Goal: Task Accomplishment & Management: Use online tool/utility

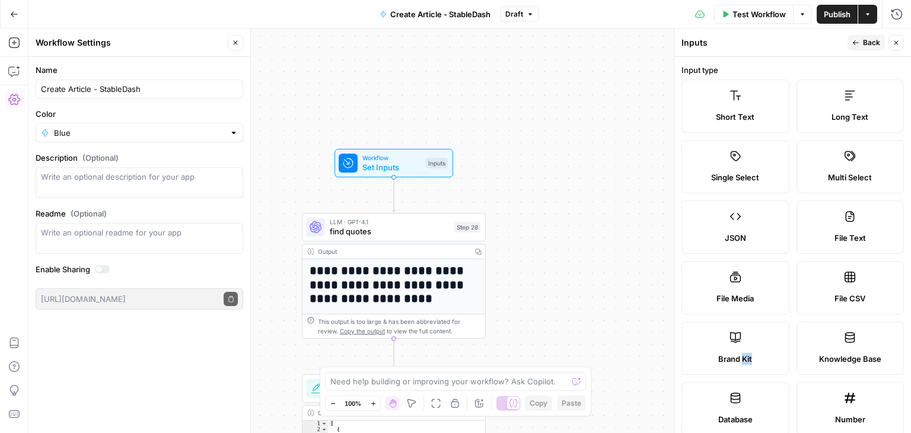
scroll to position [0, 176]
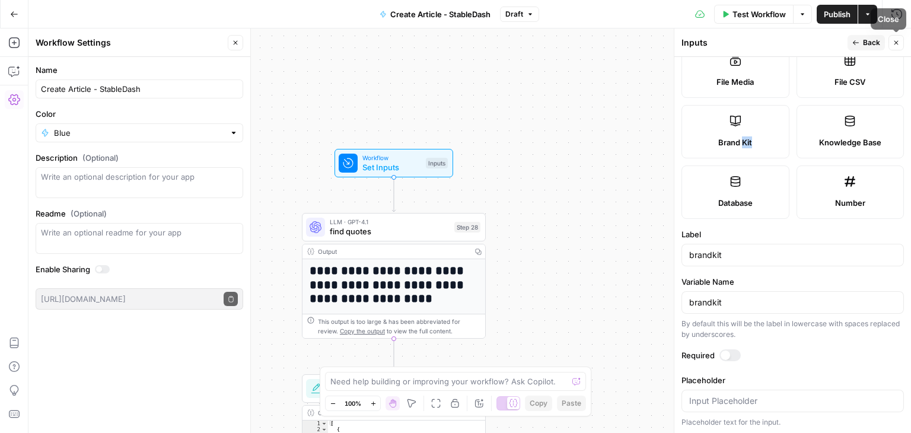
click at [865, 42] on span "Back" at bounding box center [871, 42] width 17 height 11
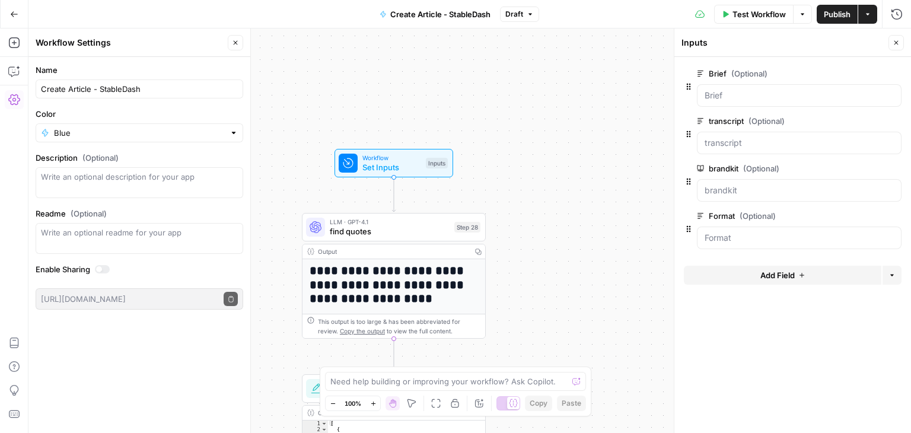
click at [904, 44] on header "Inputs Close" at bounding box center [792, 42] width 237 height 28
click at [887, 44] on div "Inputs Close" at bounding box center [792, 42] width 222 height 15
click at [894, 44] on icon "button" at bounding box center [896, 43] width 4 height 4
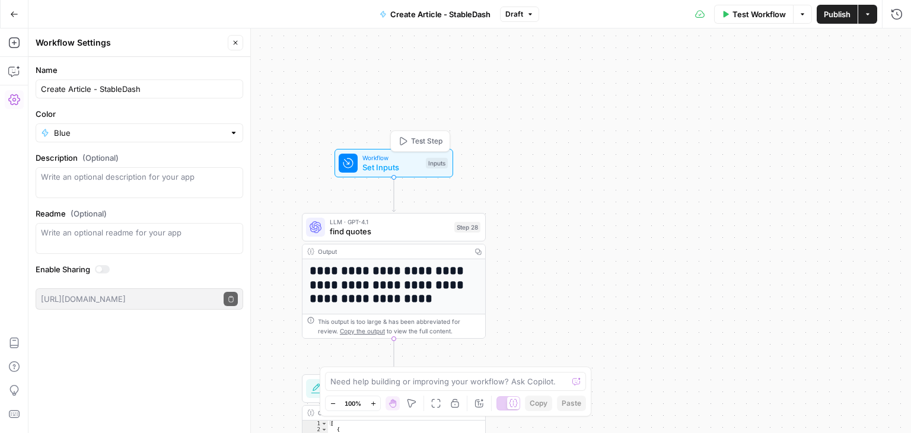
click at [412, 157] on span "Workflow" at bounding box center [391, 157] width 59 height 9
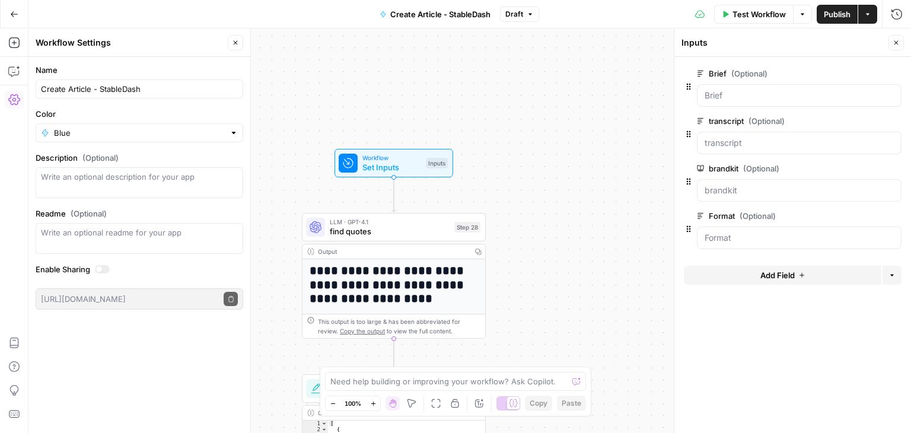
click at [697, 46] on div "Inputs" at bounding box center [782, 43] width 203 height 12
click at [895, 274] on button "Options" at bounding box center [891, 275] width 19 height 19
click at [769, 346] on form "Brief (Optional) edit field Delete group transcript (Optional) edit field Delet…" at bounding box center [792, 245] width 237 height 376
click at [863, 214] on span "edit field" at bounding box center [857, 215] width 26 height 9
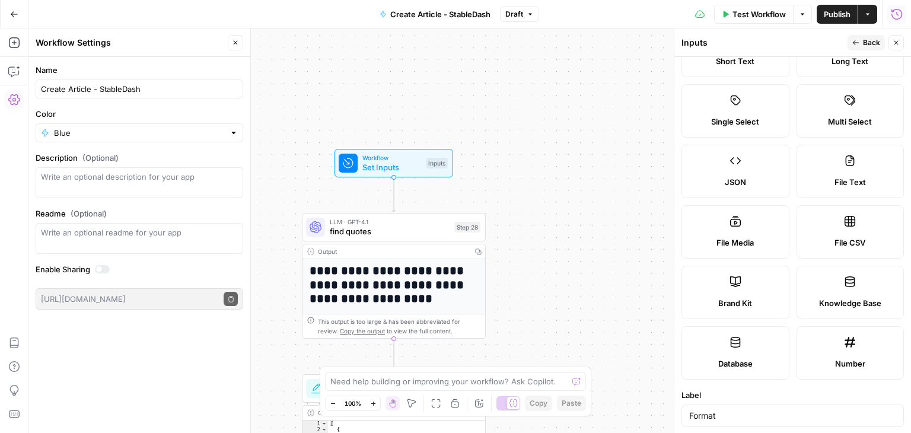
scroll to position [237, 0]
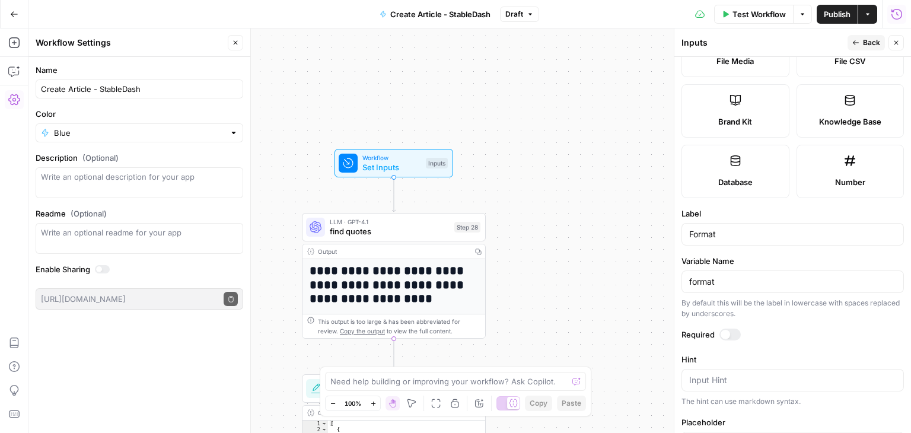
click at [732, 242] on div "Format" at bounding box center [792, 234] width 222 height 23
drag, startPoint x: 693, startPoint y: 233, endPoint x: 667, endPoint y: 232, distance: 26.1
click at [667, 232] on body "**********" at bounding box center [455, 216] width 911 height 433
drag, startPoint x: 728, startPoint y: 234, endPoint x: 677, endPoint y: 234, distance: 51.0
click at [677, 234] on div "Inputs Back Close Input type Short Text Long Text Single Select Multi Select JS…" at bounding box center [792, 230] width 237 height 404
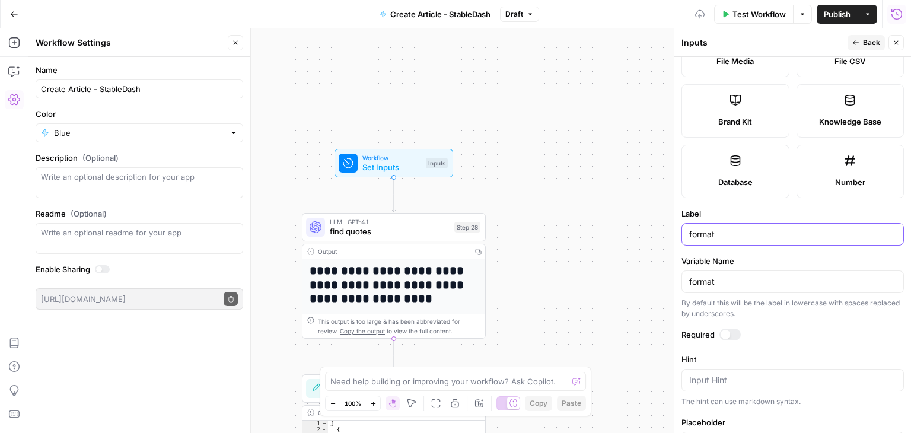
type input "format"
click at [750, 210] on label "Label" at bounding box center [792, 214] width 222 height 12
click at [750, 228] on input "format" at bounding box center [792, 234] width 207 height 12
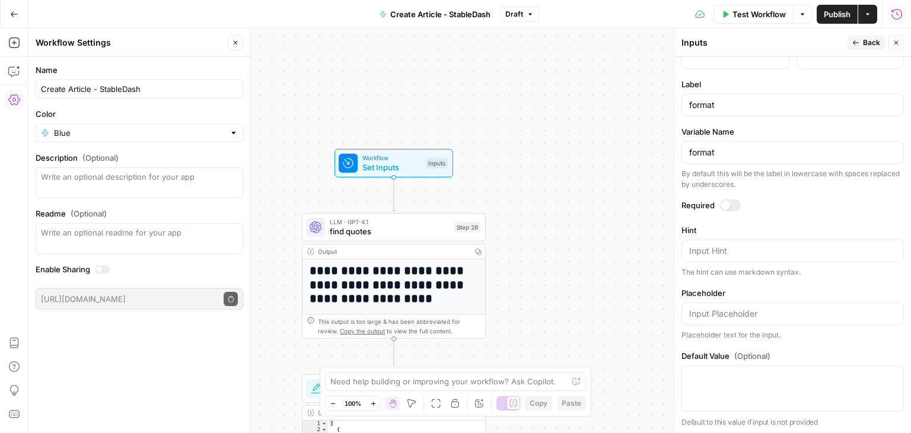
click at [833, 20] on span "Publish" at bounding box center [837, 14] width 27 height 12
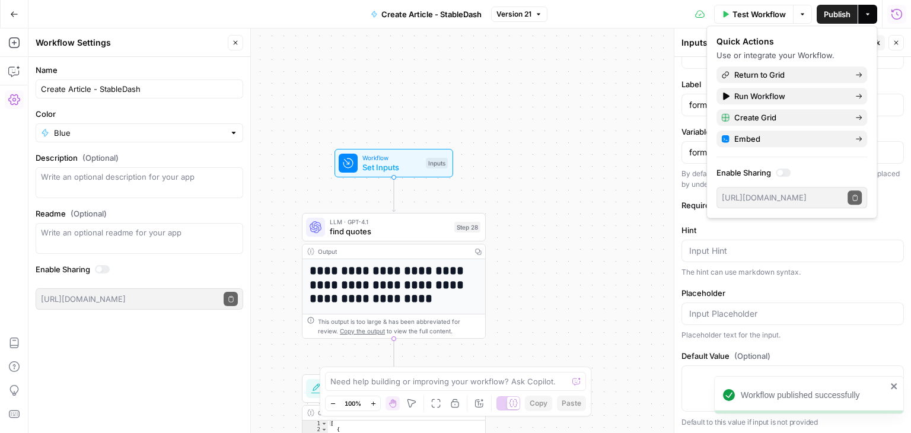
click at [629, 92] on div "**********" at bounding box center [469, 230] width 882 height 404
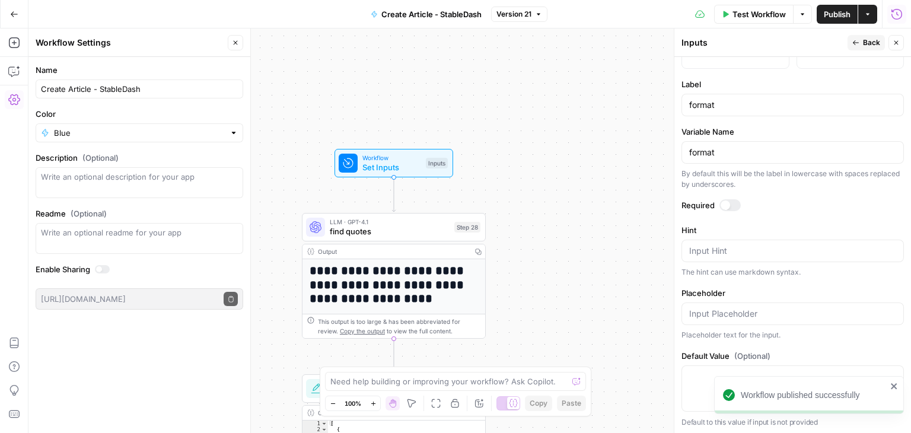
click at [870, 42] on span "Back" at bounding box center [871, 42] width 17 height 11
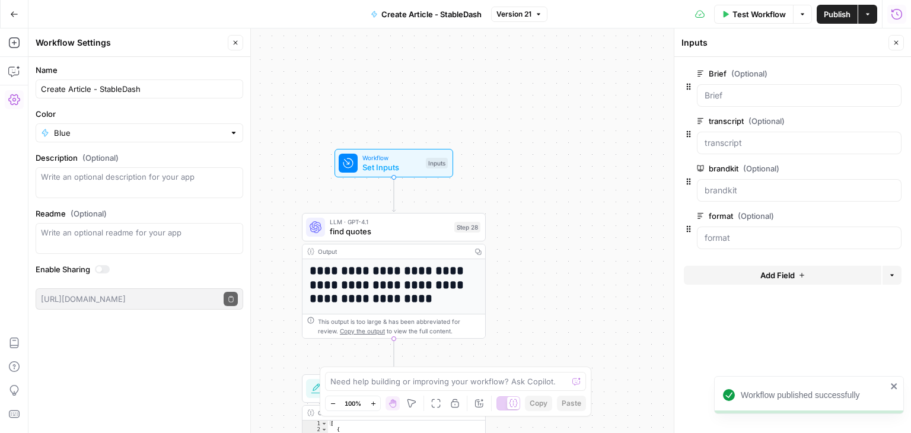
click at [851, 72] on span "edit field" at bounding box center [857, 73] width 26 height 9
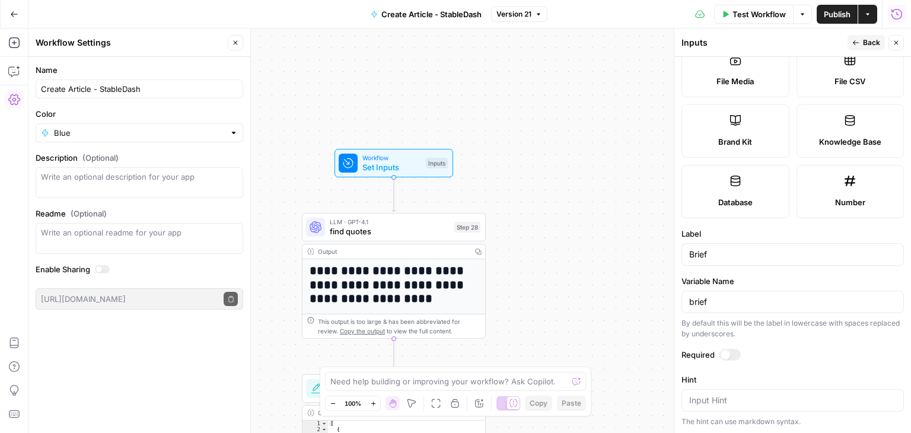
scroll to position [296, 0]
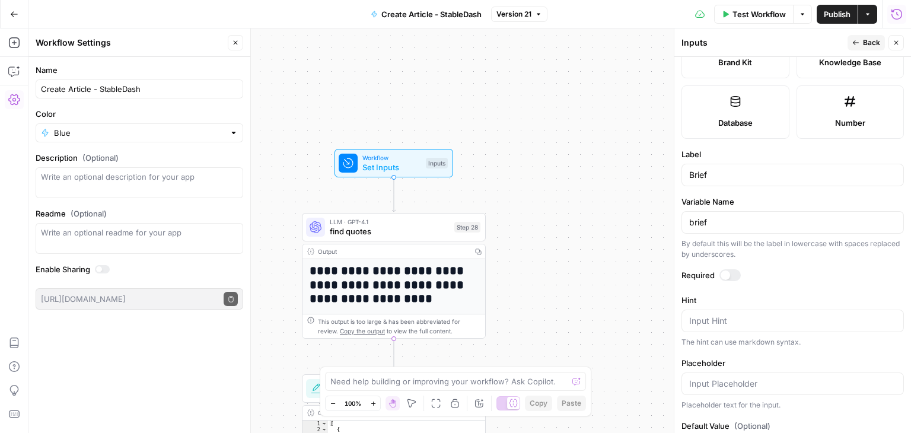
drag, startPoint x: 721, startPoint y: 180, endPoint x: 658, endPoint y: 178, distance: 63.5
click at [658, 178] on body "**********" at bounding box center [455, 216] width 911 height 433
click at [720, 171] on input "Brief" at bounding box center [792, 175] width 207 height 12
drag, startPoint x: 716, startPoint y: 173, endPoint x: 661, endPoint y: 173, distance: 55.1
click at [661, 173] on body "**********" at bounding box center [455, 216] width 911 height 433
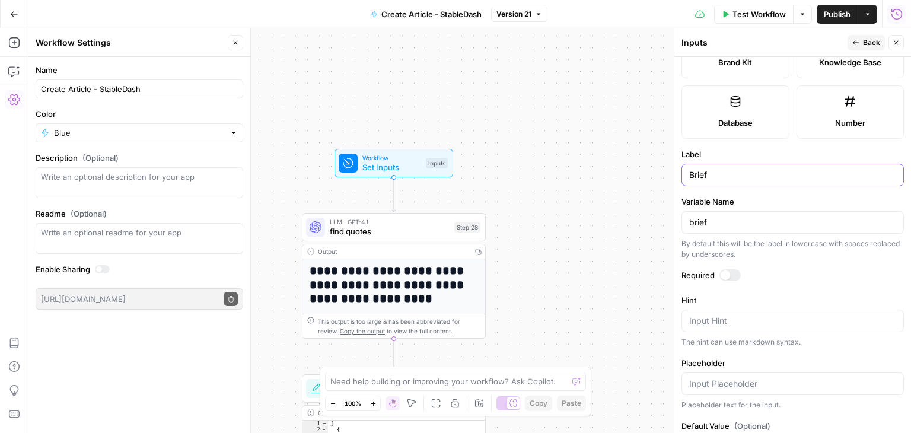
drag, startPoint x: 712, startPoint y: 173, endPoint x: 684, endPoint y: 170, distance: 27.4
click at [684, 170] on div "Brief" at bounding box center [792, 175] width 222 height 23
type input "brief"
click at [848, 12] on span "Publish" at bounding box center [837, 14] width 27 height 12
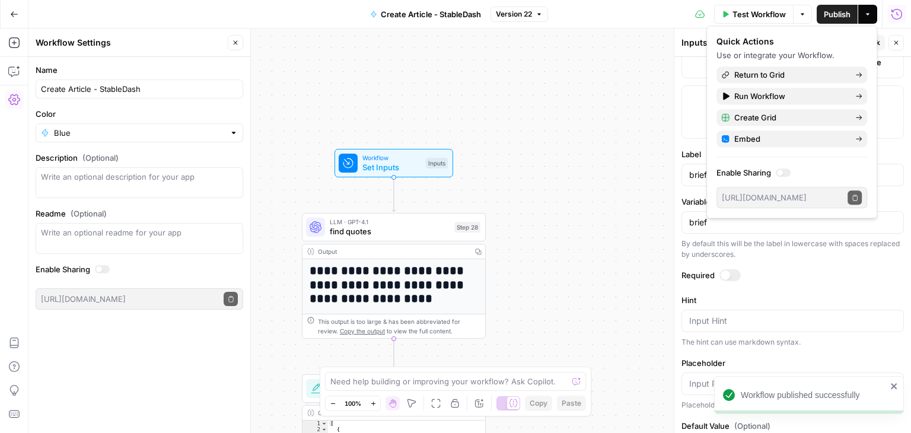
scroll to position [366, 0]
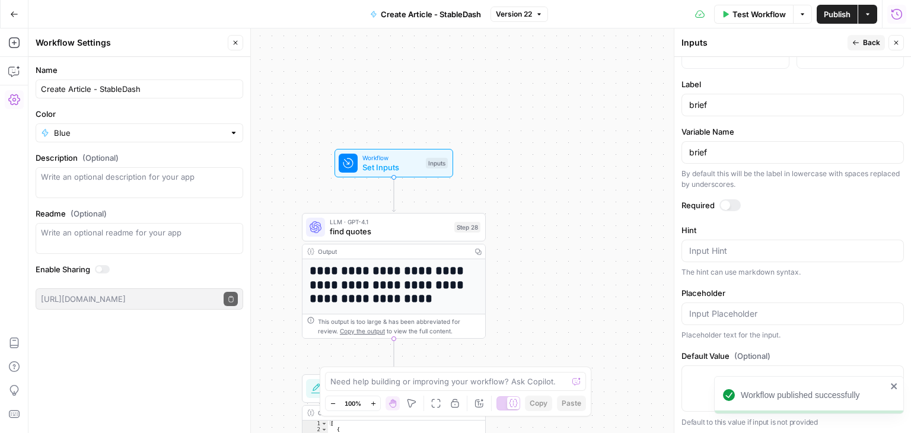
click at [640, 229] on div "**********" at bounding box center [469, 230] width 882 height 404
click at [870, 42] on span "Back" at bounding box center [871, 42] width 17 height 11
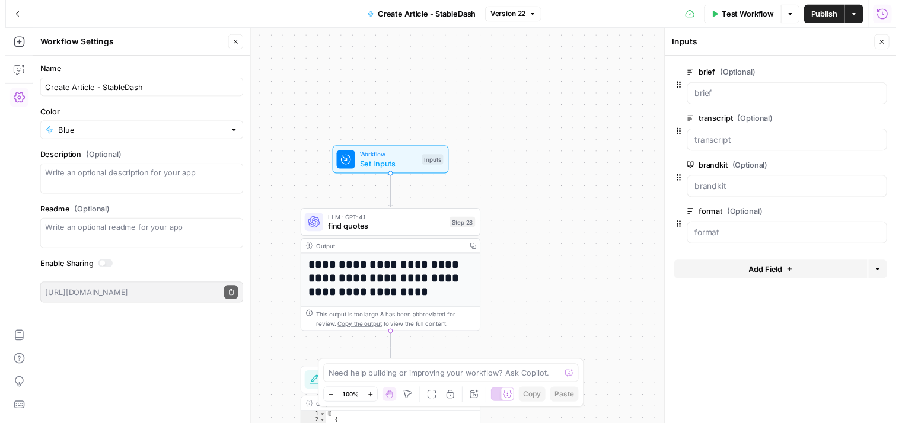
scroll to position [0, 0]
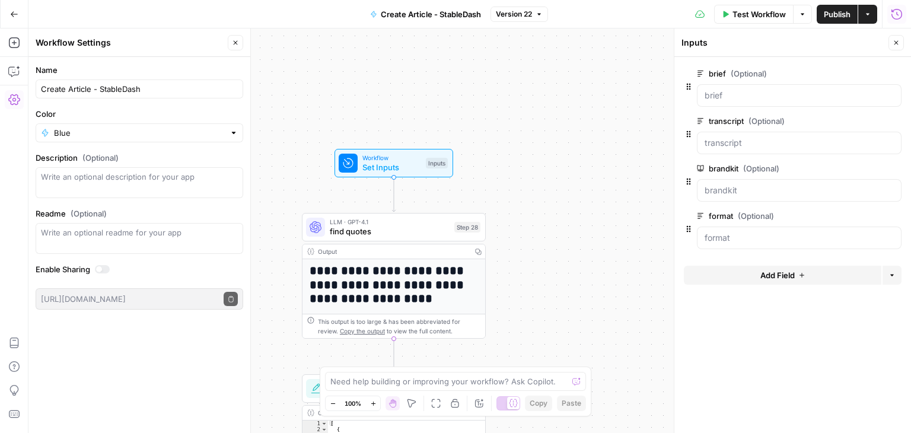
click at [1, 293] on body "**********" at bounding box center [455, 216] width 911 height 433
click at [894, 14] on icon "button" at bounding box center [897, 14] width 12 height 12
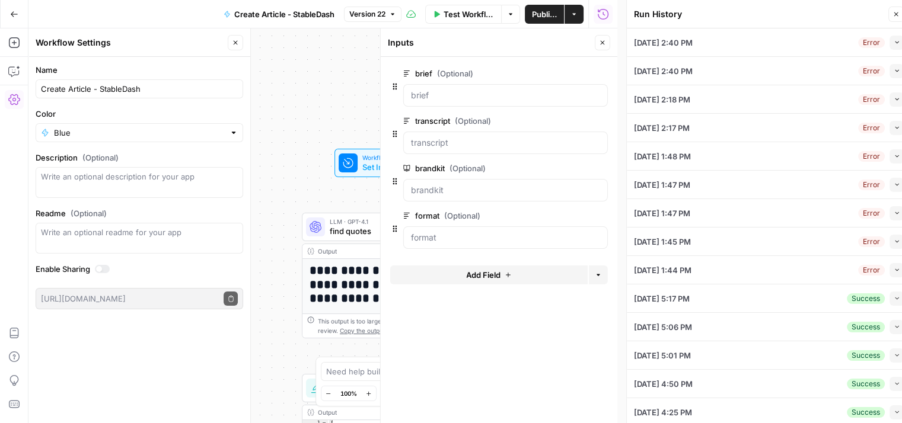
drag, startPoint x: 732, startPoint y: 47, endPoint x: 840, endPoint y: 43, distance: 107.4
click at [733, 47] on div "[DATE] 2:40 PM Error Collapse" at bounding box center [769, 42] width 270 height 28
click at [894, 43] on icon "button" at bounding box center [897, 42] width 7 height 7
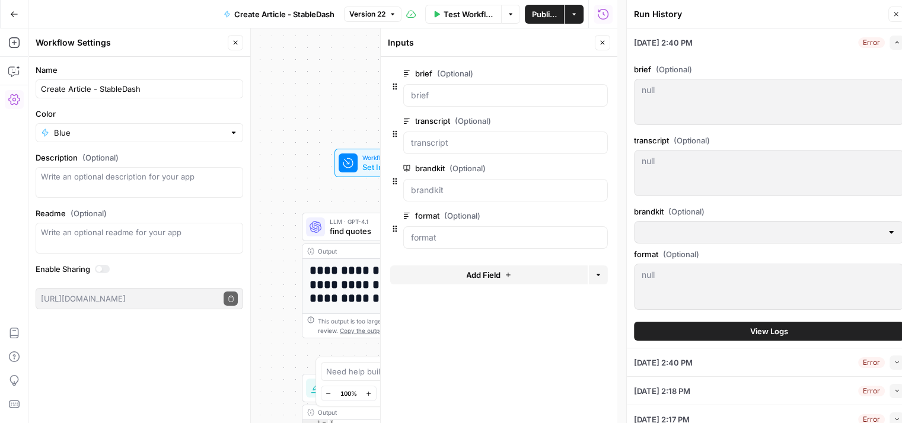
click at [714, 177] on div "null null" at bounding box center [769, 173] width 270 height 46
click at [687, 121] on div "null null" at bounding box center [769, 102] width 270 height 46
click at [762, 335] on span "View Logs" at bounding box center [769, 332] width 38 height 12
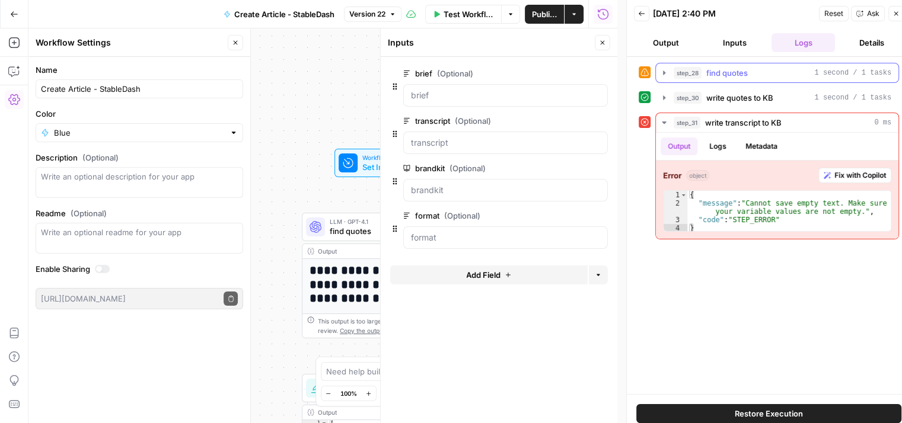
click at [763, 74] on div "step_28 find quotes 1 second / 1 tasks" at bounding box center [783, 73] width 218 height 12
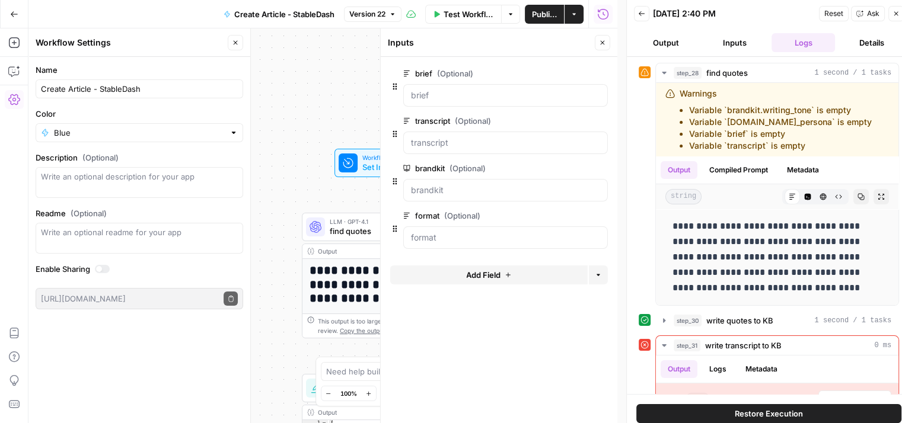
click at [738, 37] on button "Inputs" at bounding box center [735, 42] width 64 height 19
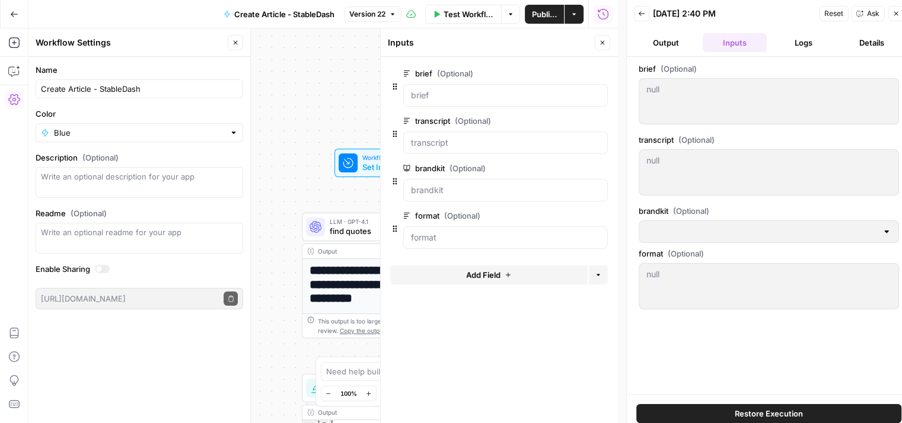
click at [694, 129] on div "brief (Optional) null null transcript (Optional) null null brandkit (Optional) …" at bounding box center [769, 226] width 260 height 326
click at [562, 69] on span "edit field" at bounding box center [563, 73] width 26 height 9
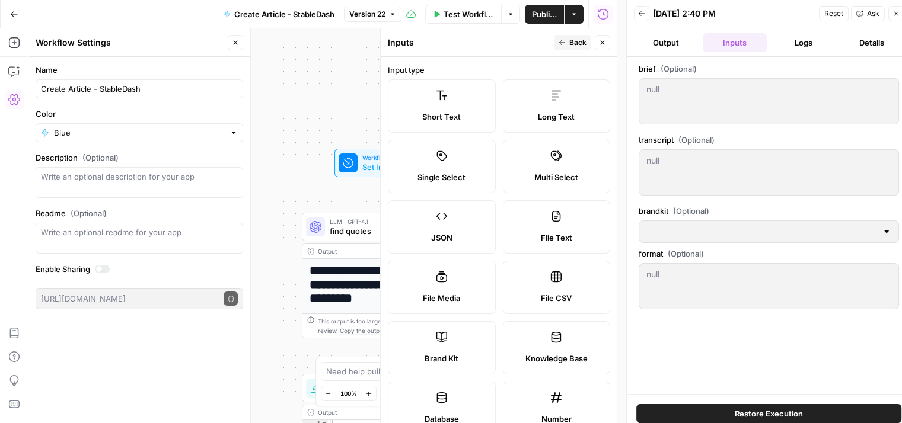
click at [461, 233] on div "JSON" at bounding box center [442, 238] width 88 height 12
click at [565, 44] on icon "button" at bounding box center [562, 42] width 7 height 7
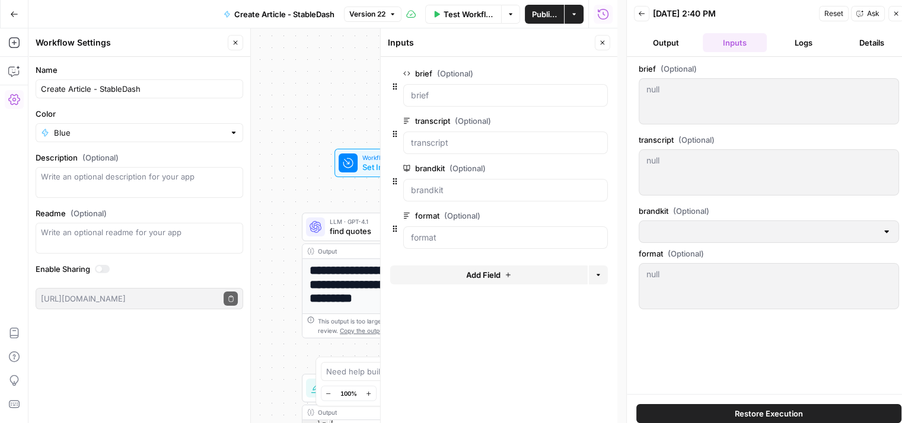
click at [571, 121] on span "edit field" at bounding box center [563, 120] width 26 height 9
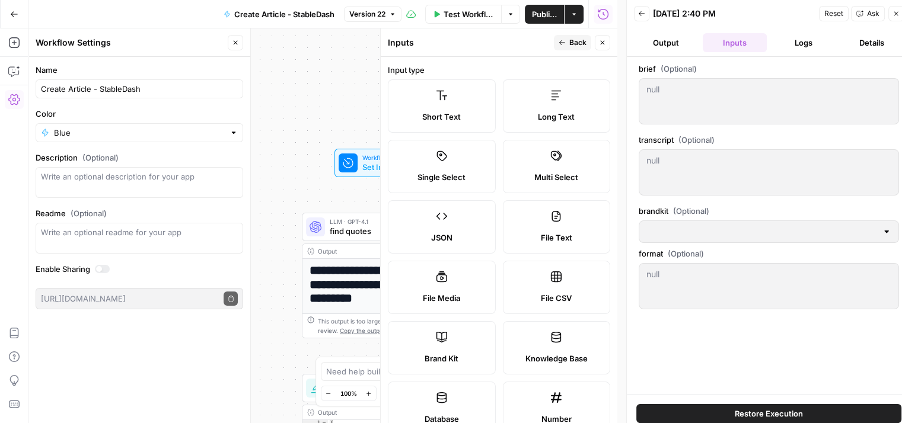
click at [451, 241] on div "JSON" at bounding box center [442, 238] width 88 height 12
click at [572, 44] on span "Back" at bounding box center [577, 42] width 17 height 11
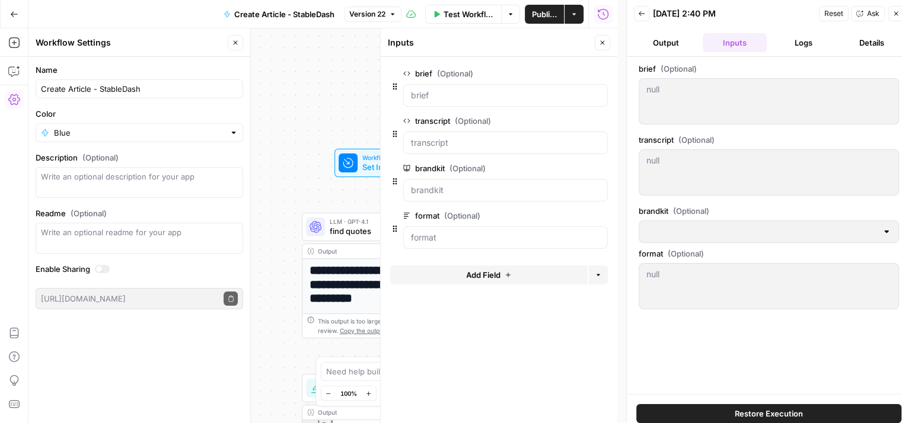
click at [563, 165] on span "edit field" at bounding box center [563, 168] width 26 height 9
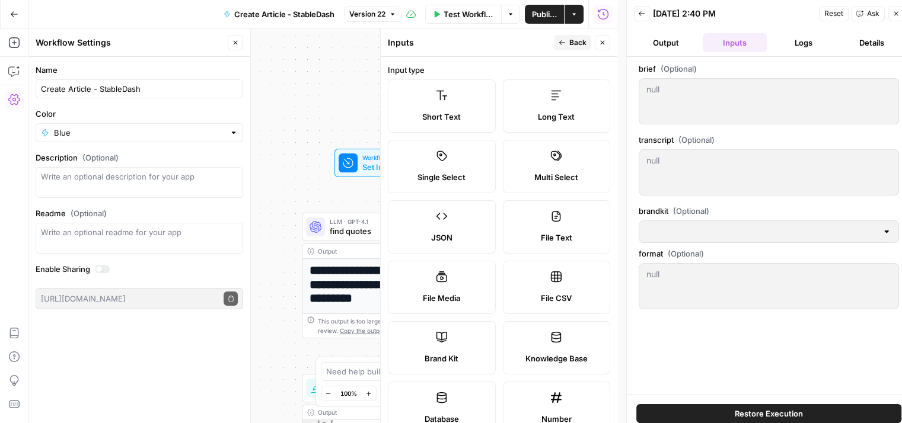
click at [444, 248] on label "JSON" at bounding box center [442, 226] width 108 height 53
click at [576, 43] on span "Back" at bounding box center [577, 42] width 17 height 11
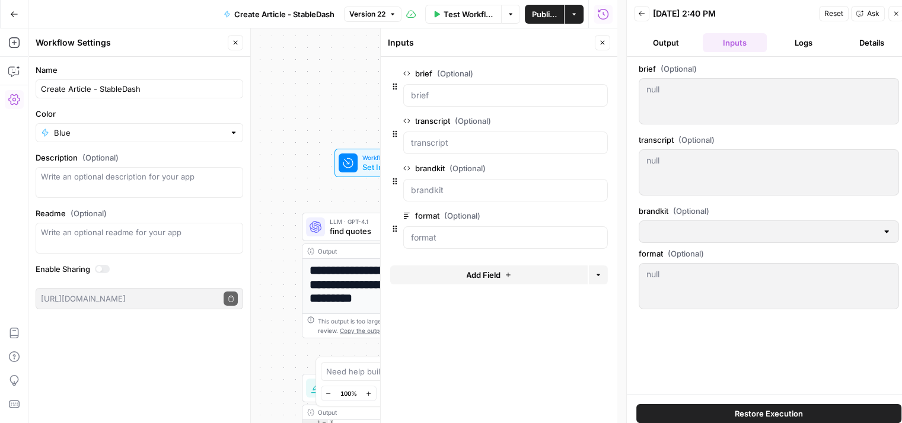
click at [551, 213] on span "edit field" at bounding box center [563, 215] width 26 height 9
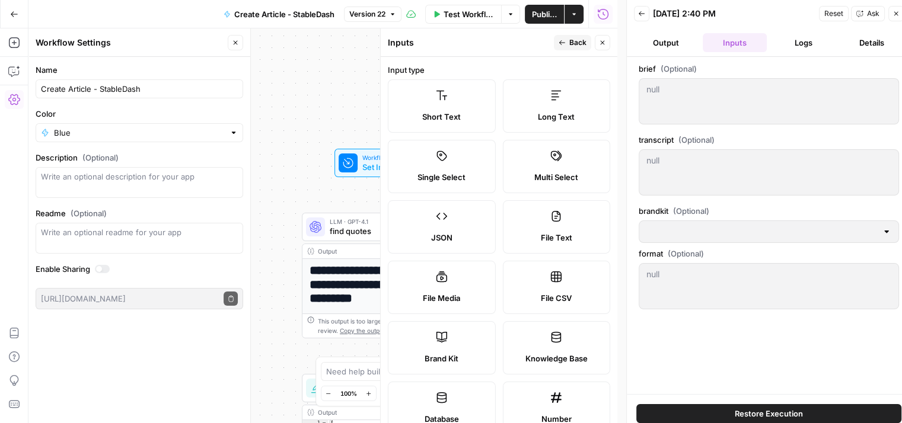
click at [449, 232] on span "JSON" at bounding box center [441, 238] width 21 height 12
click at [541, 14] on span "Publish" at bounding box center [544, 14] width 25 height 12
click at [794, 33] on button "Logs" at bounding box center [803, 42] width 64 height 19
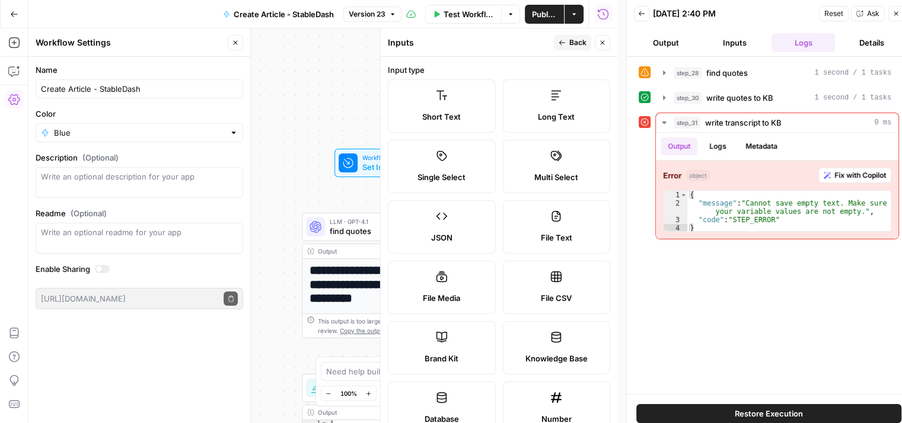
click at [735, 46] on button "Inputs" at bounding box center [735, 42] width 64 height 19
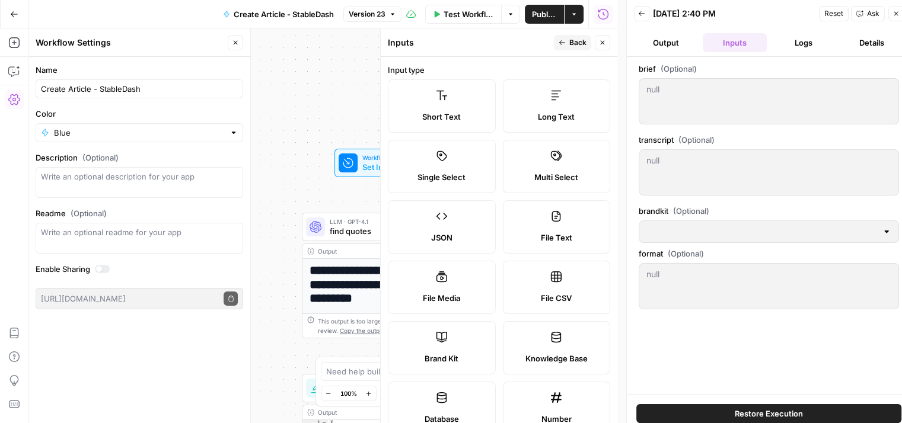
click at [669, 41] on button "Output" at bounding box center [666, 42] width 64 height 19
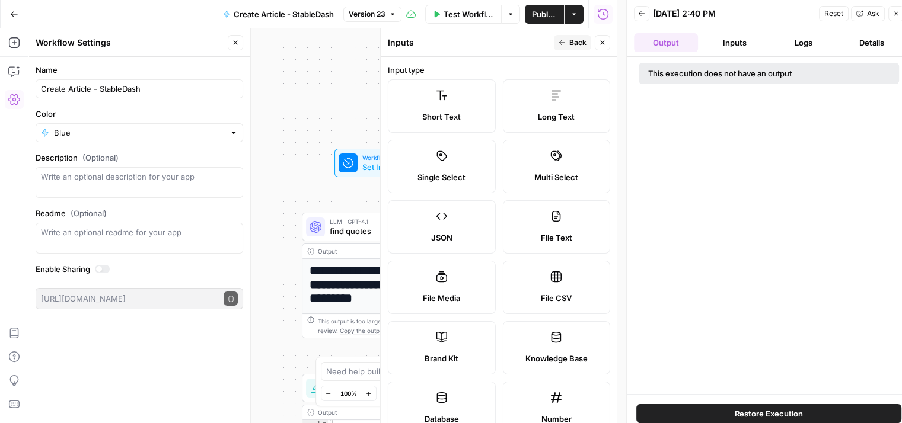
click at [732, 40] on button "Inputs" at bounding box center [735, 42] width 64 height 19
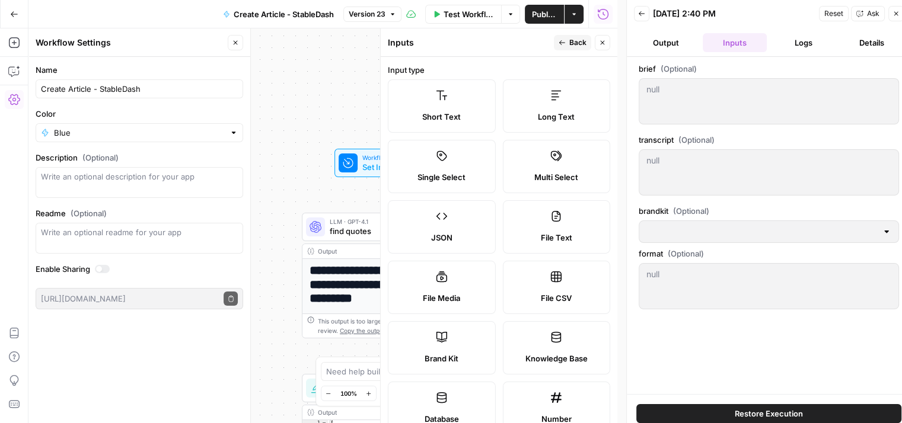
click at [637, 10] on button "Back" at bounding box center [641, 13] width 15 height 15
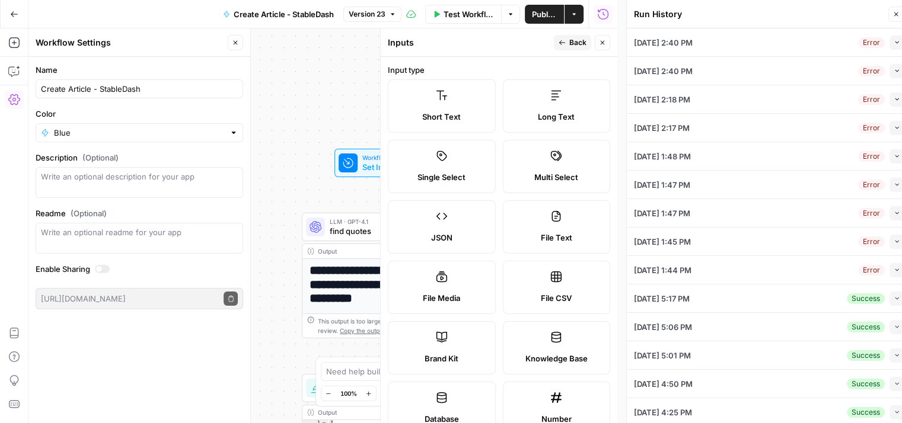
click at [731, 43] on div "[DATE] 2:40 PM Error Collapse" at bounding box center [769, 42] width 270 height 28
click at [894, 43] on icon "button" at bounding box center [897, 42] width 7 height 7
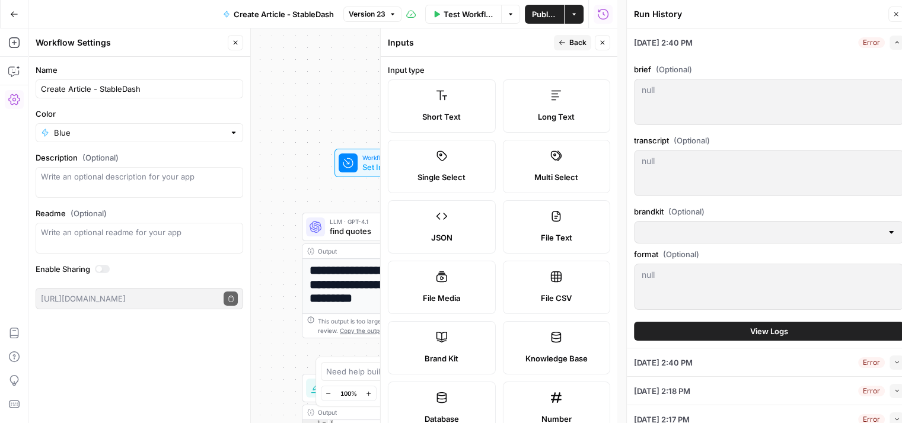
click at [894, 44] on icon "button" at bounding box center [897, 42] width 7 height 7
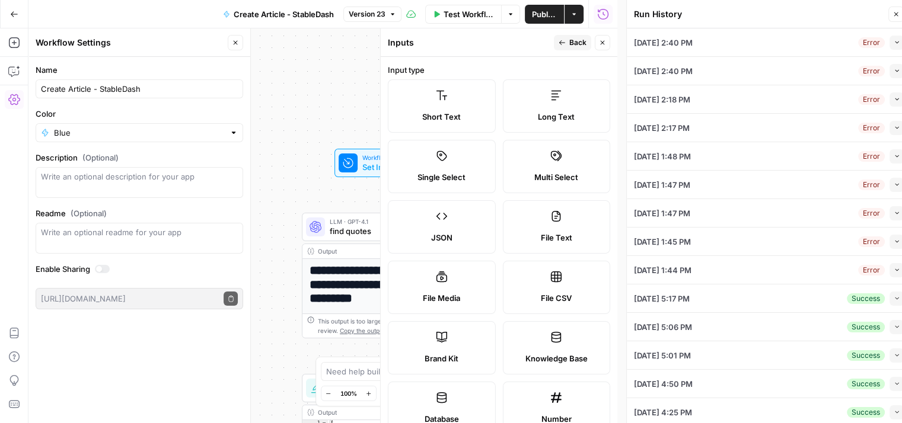
click at [896, 15] on icon "button" at bounding box center [895, 14] width 7 height 7
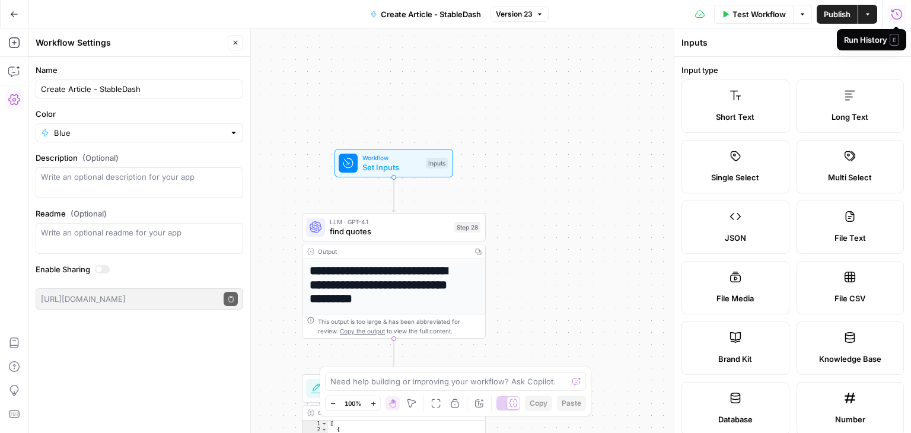
click at [842, 119] on span "Long Text" at bounding box center [849, 117] width 37 height 12
click at [860, 40] on button "Back" at bounding box center [865, 42] width 37 height 15
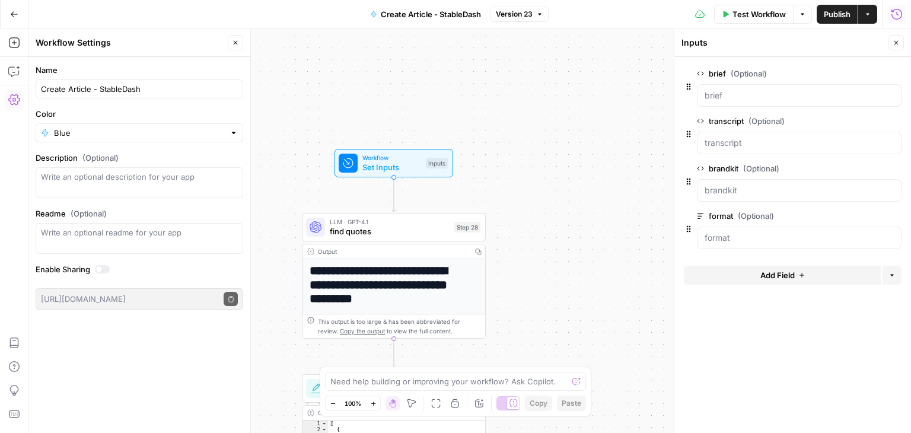
click at [857, 169] on span "edit field" at bounding box center [857, 168] width 26 height 9
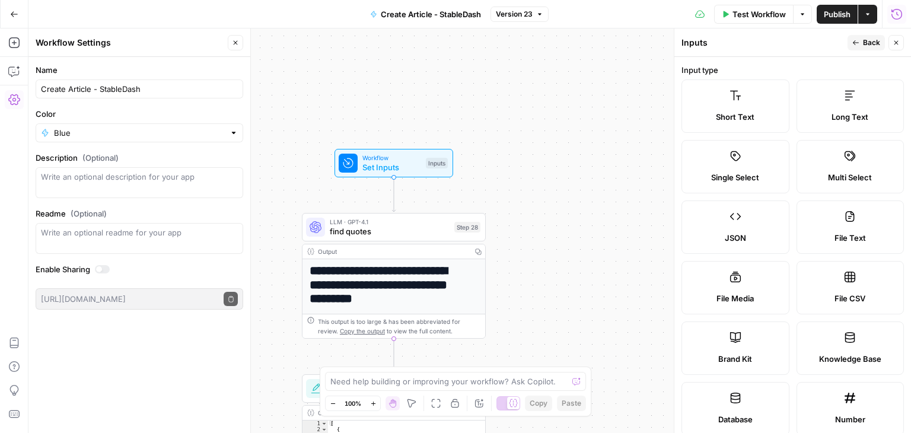
click at [857, 117] on span "Long Text" at bounding box center [849, 117] width 37 height 12
click at [860, 43] on button "Back" at bounding box center [865, 42] width 37 height 15
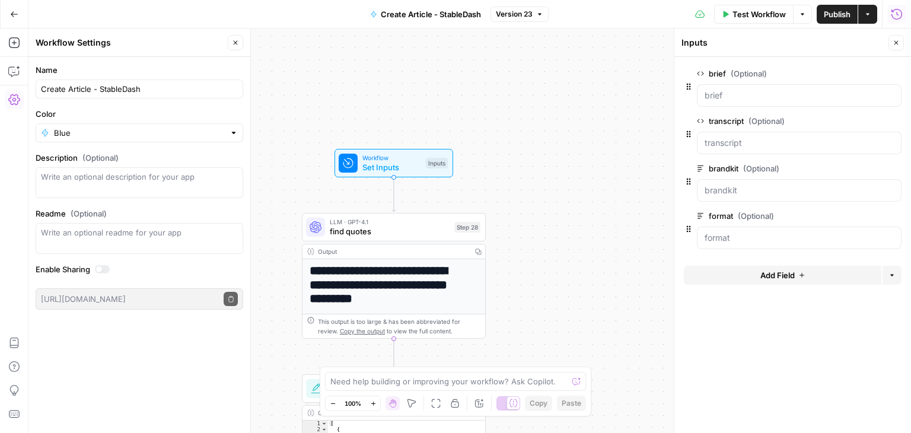
click at [862, 119] on span "edit field" at bounding box center [857, 120] width 26 height 9
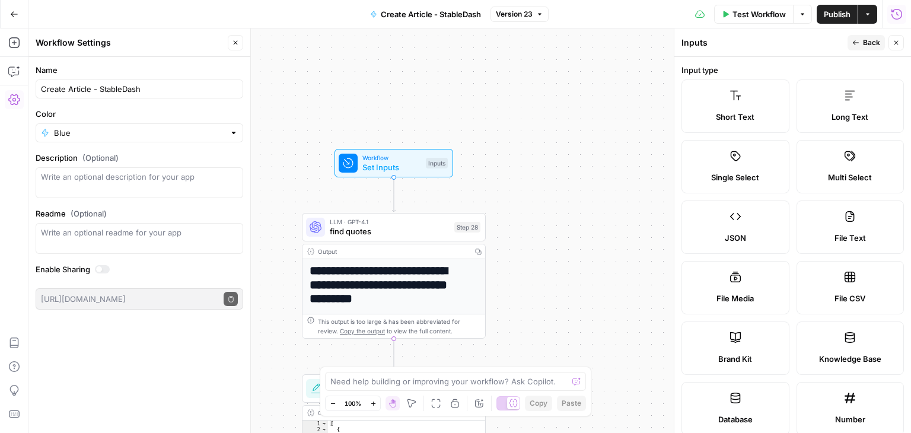
click at [847, 104] on label "Long Text" at bounding box center [850, 105] width 108 height 53
click at [858, 42] on icon "button" at bounding box center [855, 42] width 7 height 7
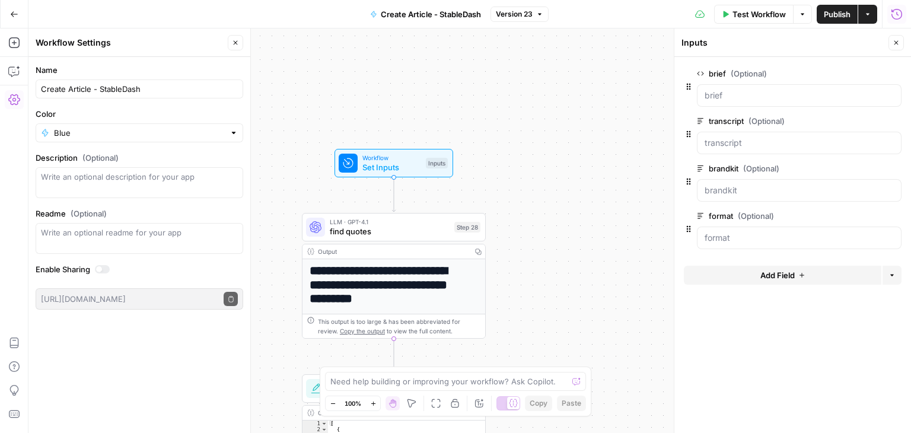
click at [853, 68] on button "edit field" at bounding box center [862, 73] width 46 height 14
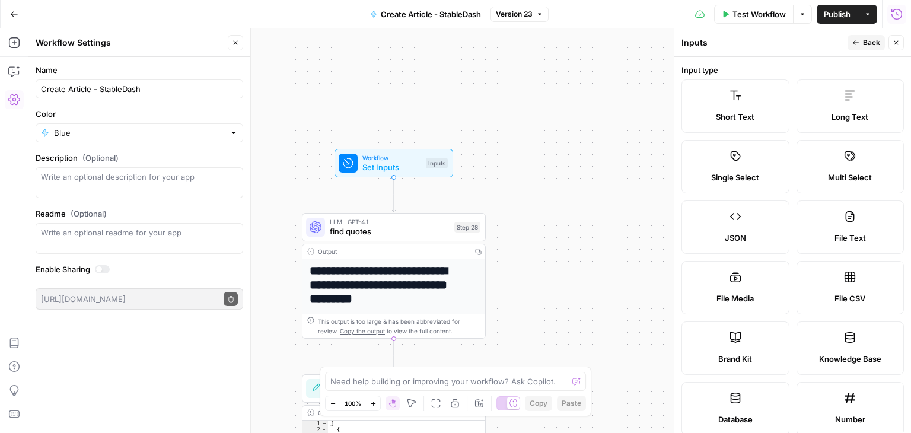
click at [856, 98] on label "Long Text" at bounding box center [850, 105] width 108 height 53
click at [864, 39] on span "Back" at bounding box center [871, 42] width 17 height 11
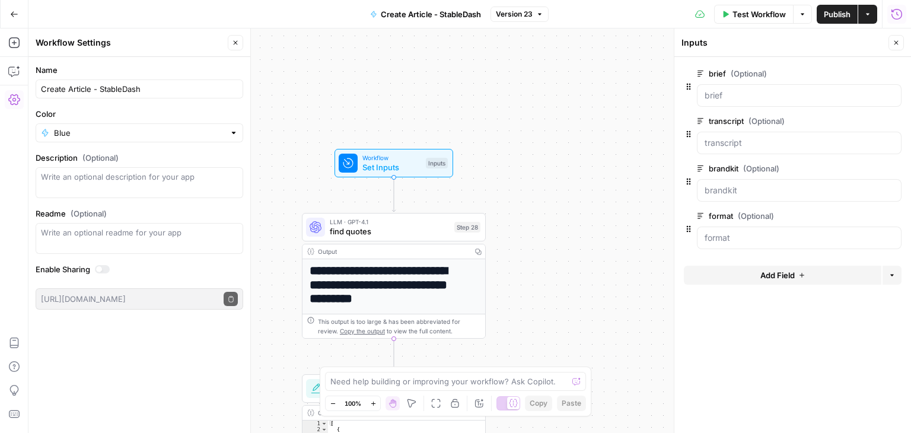
click at [862, 72] on span "edit field" at bounding box center [857, 73] width 26 height 9
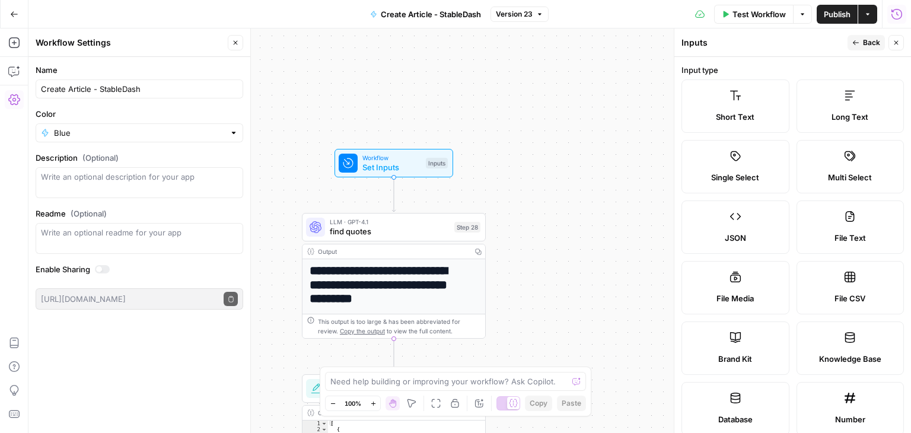
click at [868, 40] on span "Back" at bounding box center [871, 42] width 17 height 11
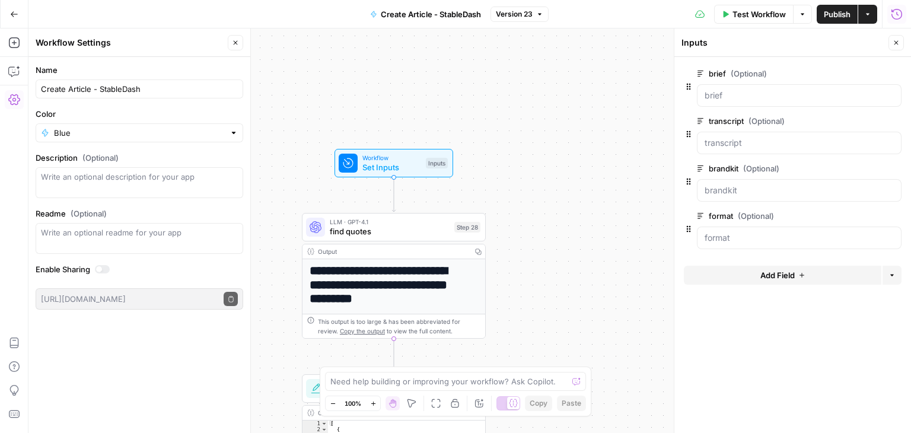
click at [828, 17] on span "Publish" at bounding box center [837, 14] width 27 height 12
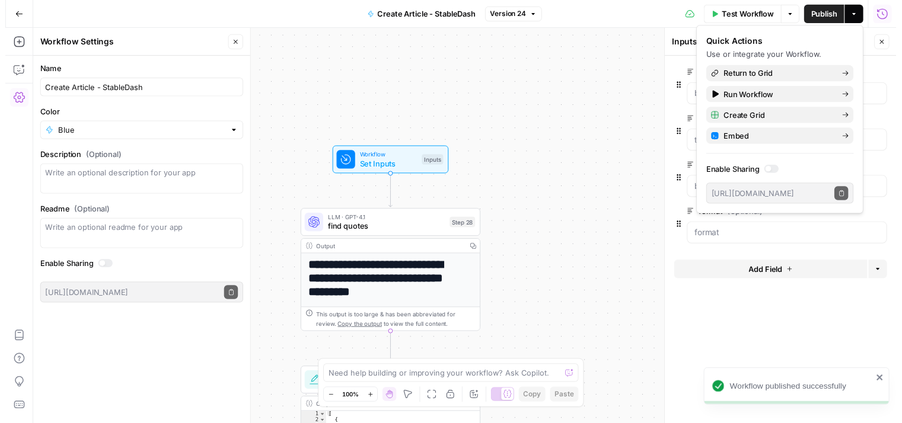
scroll to position [0, 233]
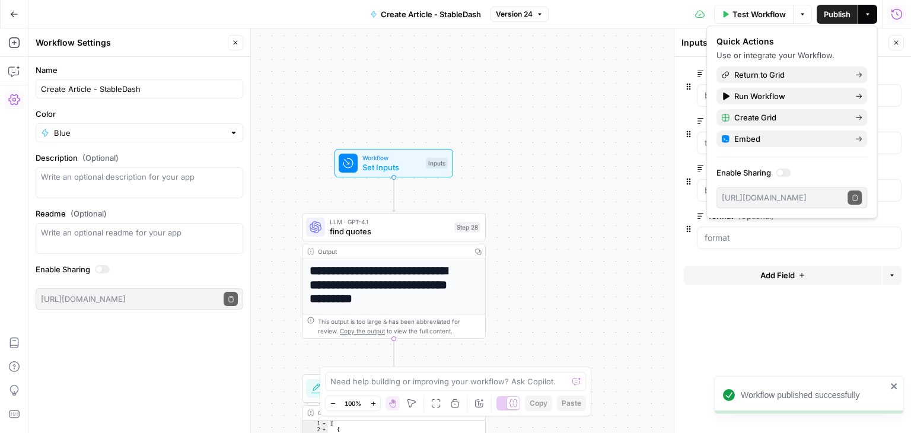
click at [904, 194] on body "**********" at bounding box center [455, 216] width 911 height 433
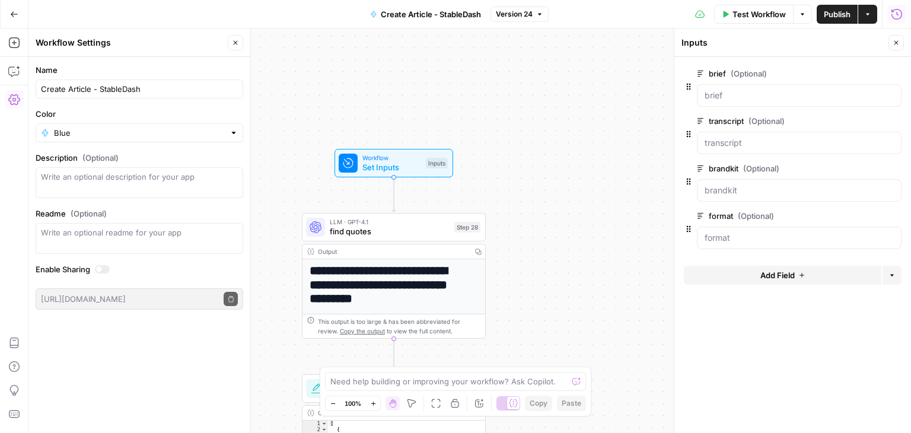
click at [901, 68] on form "brief (Optional) edit field Delete group transcript (Optional) edit field Delet…" at bounding box center [792, 245] width 237 height 376
click at [892, 12] on icon "button" at bounding box center [897, 14] width 12 height 12
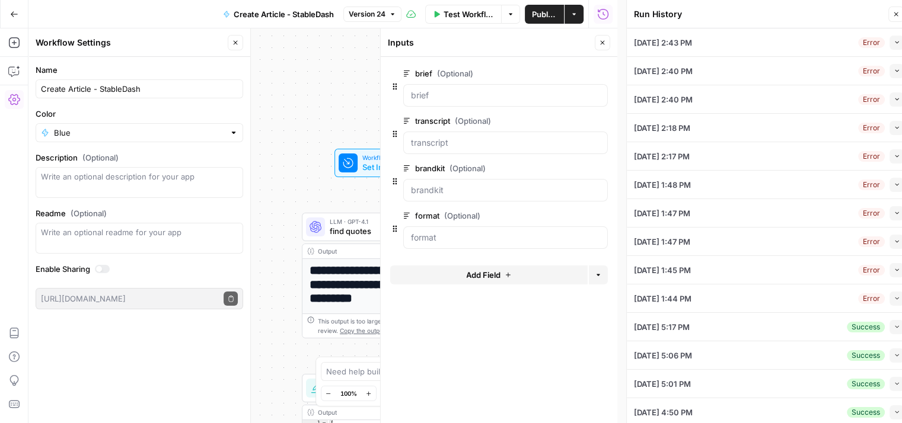
click at [894, 43] on icon "button" at bounding box center [897, 42] width 7 height 7
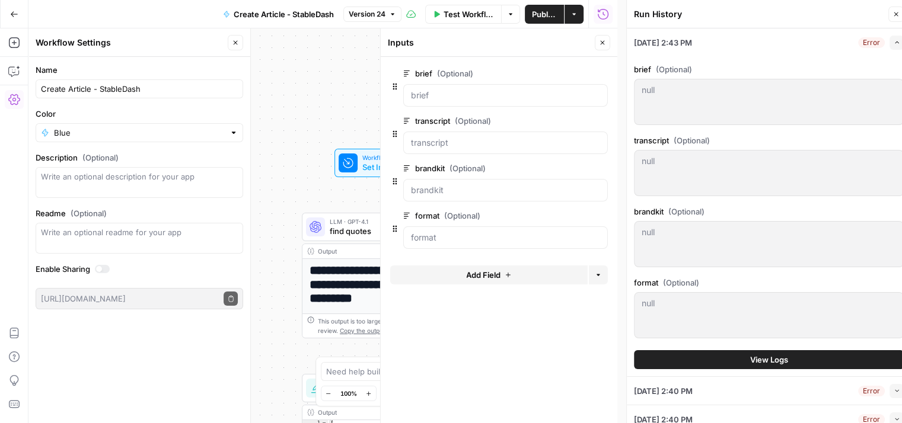
click at [778, 366] on button "View Logs" at bounding box center [769, 359] width 270 height 19
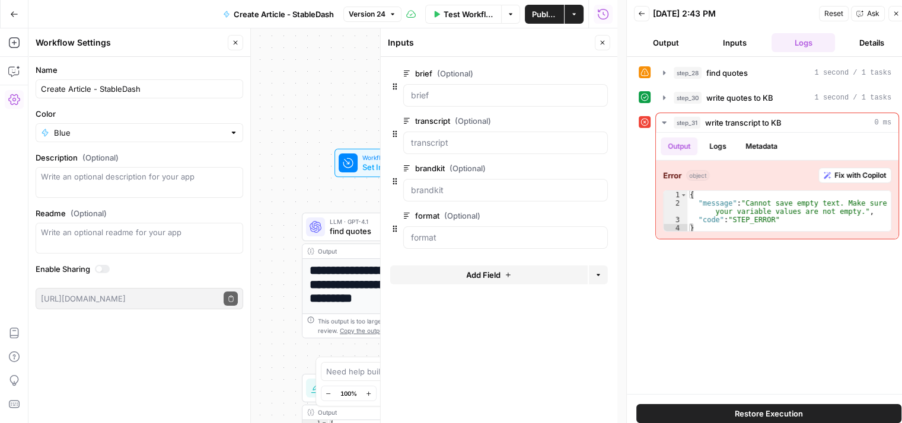
click at [868, 44] on button "Details" at bounding box center [872, 42] width 64 height 19
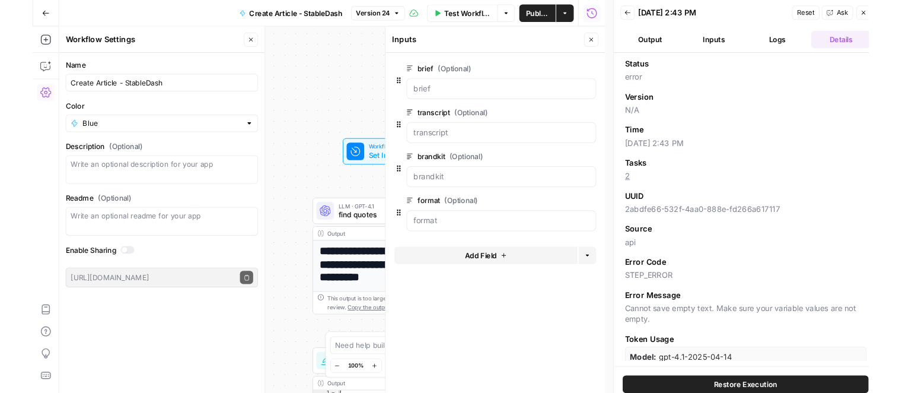
scroll to position [19, 0]
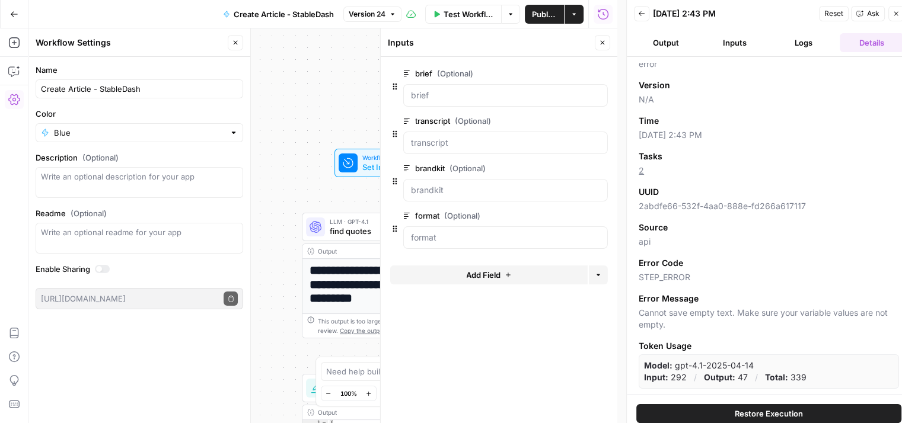
click at [800, 42] on button "Logs" at bounding box center [803, 42] width 64 height 19
click at [745, 43] on button "Inputs" at bounding box center [735, 42] width 64 height 19
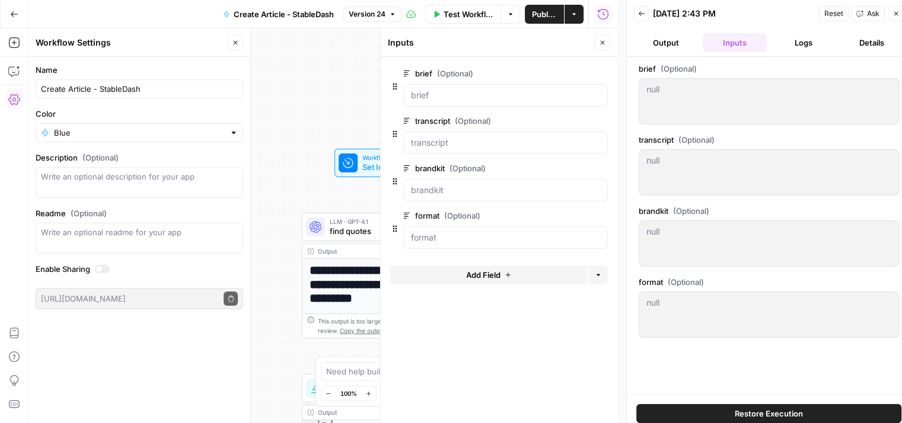
click at [673, 41] on button "Output" at bounding box center [666, 42] width 64 height 19
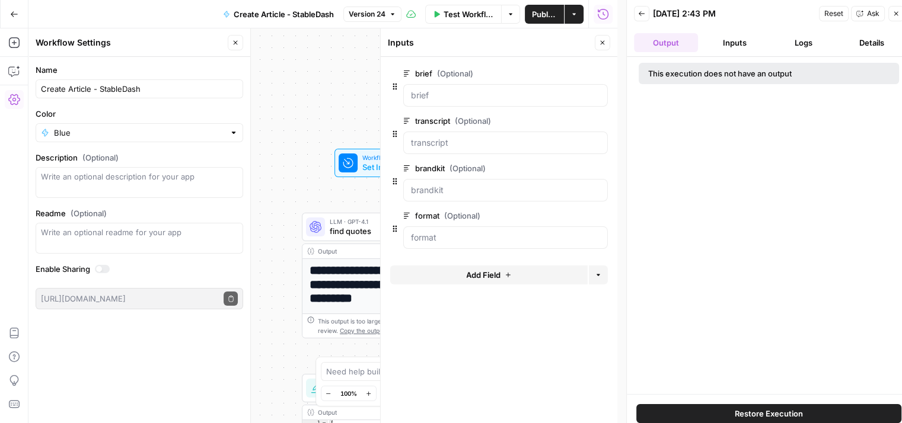
click at [771, 45] on button "Logs" at bounding box center [803, 42] width 64 height 19
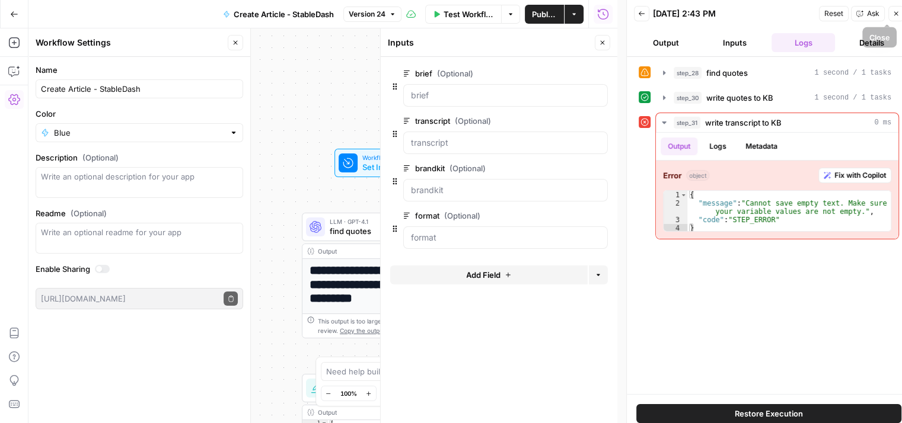
click at [892, 15] on icon "button" at bounding box center [895, 13] width 7 height 7
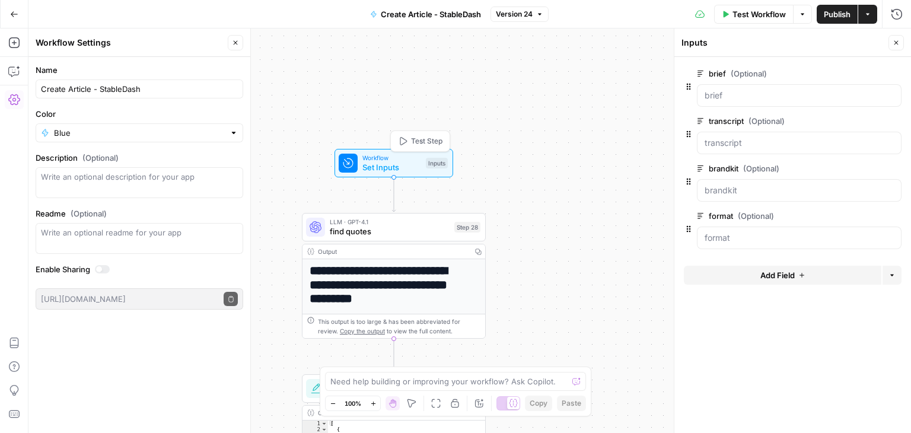
click at [389, 165] on span "Set Inputs" at bounding box center [391, 167] width 59 height 12
click at [700, 47] on div "Inputs" at bounding box center [782, 43] width 203 height 12
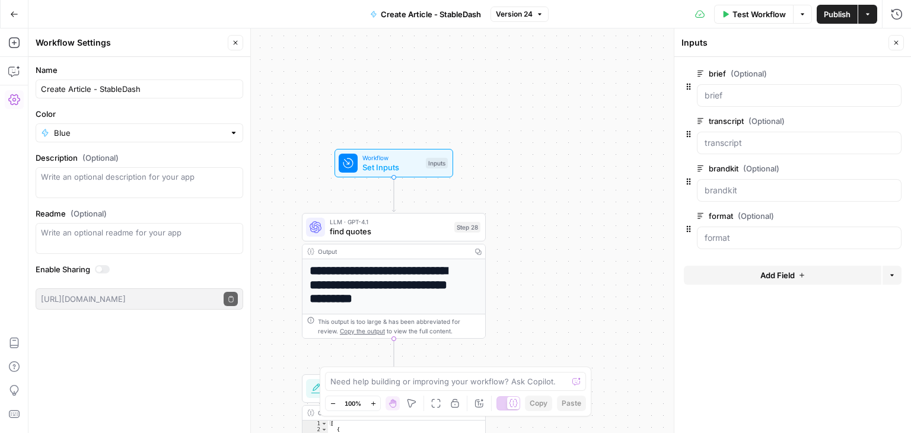
click at [893, 42] on icon "button" at bounding box center [895, 42] width 7 height 7
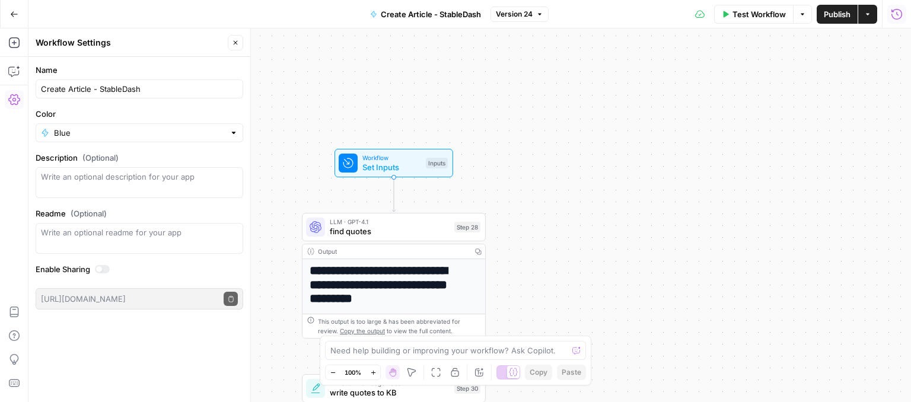
click at [892, 11] on icon "button" at bounding box center [896, 13] width 11 height 11
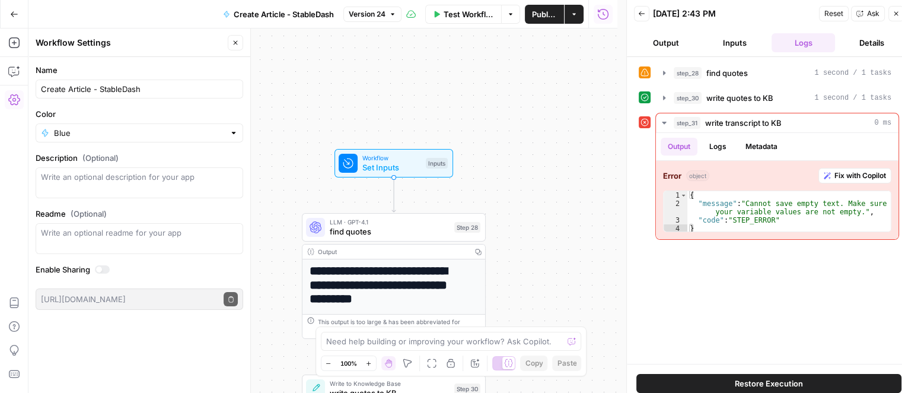
click at [638, 12] on icon "button" at bounding box center [641, 13] width 7 height 7
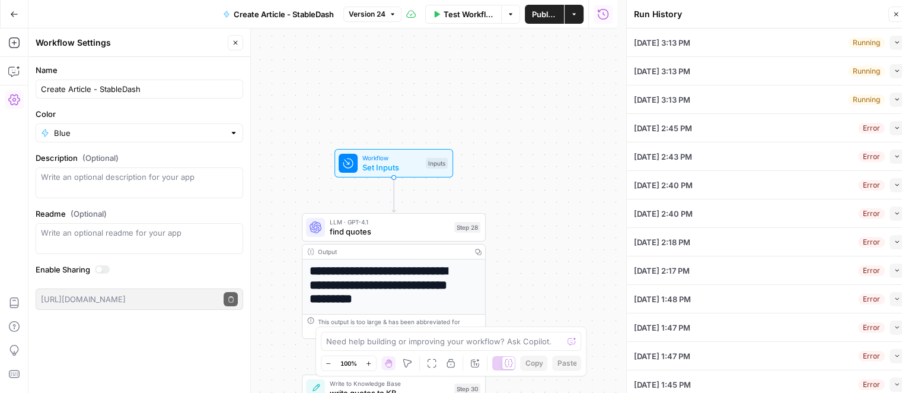
click at [894, 96] on icon "button" at bounding box center [897, 99] width 7 height 7
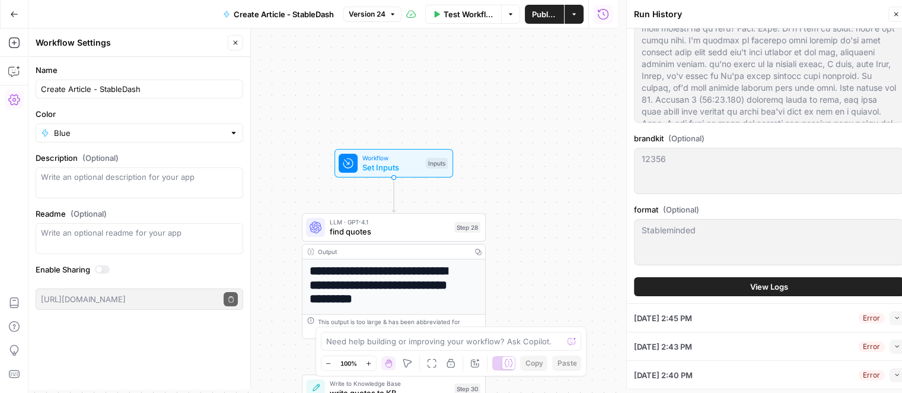
scroll to position [0, 0]
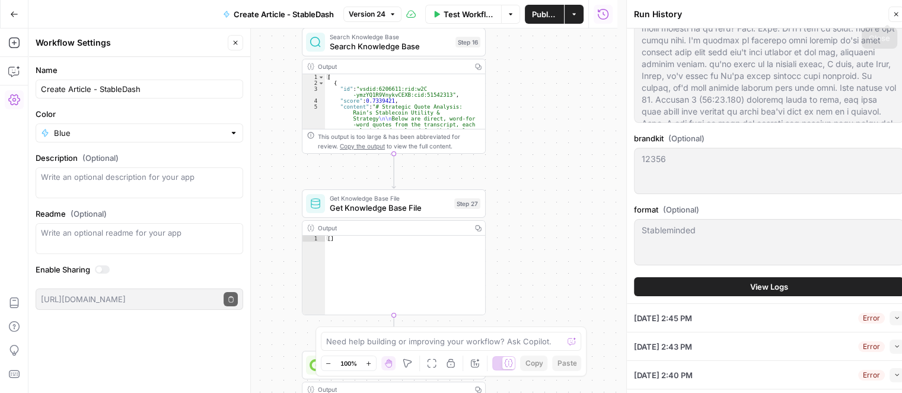
click at [897, 14] on icon "button" at bounding box center [895, 14] width 7 height 7
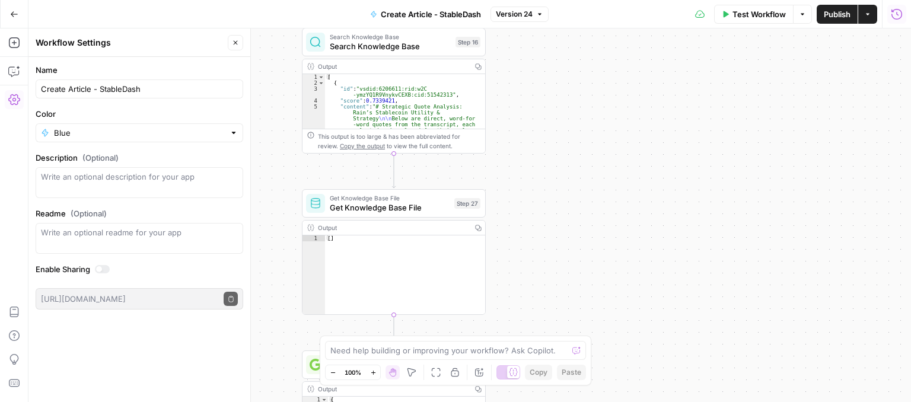
click at [892, 13] on icon "button" at bounding box center [897, 14] width 12 height 12
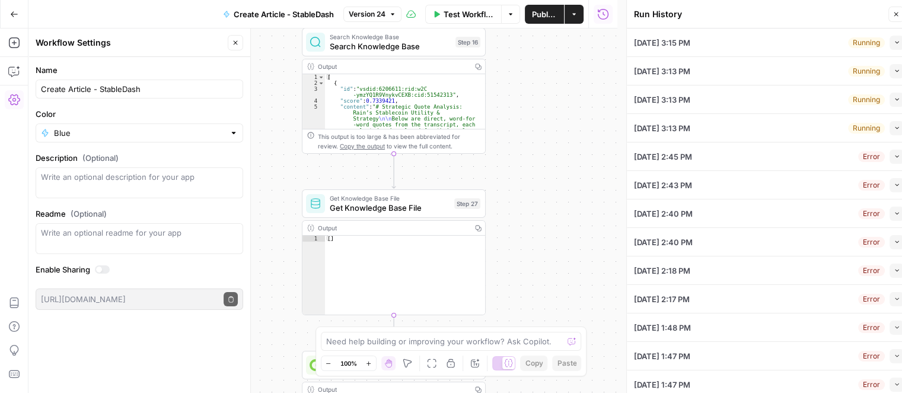
click at [891, 43] on button "Collapse" at bounding box center [896, 43] width 14 height 14
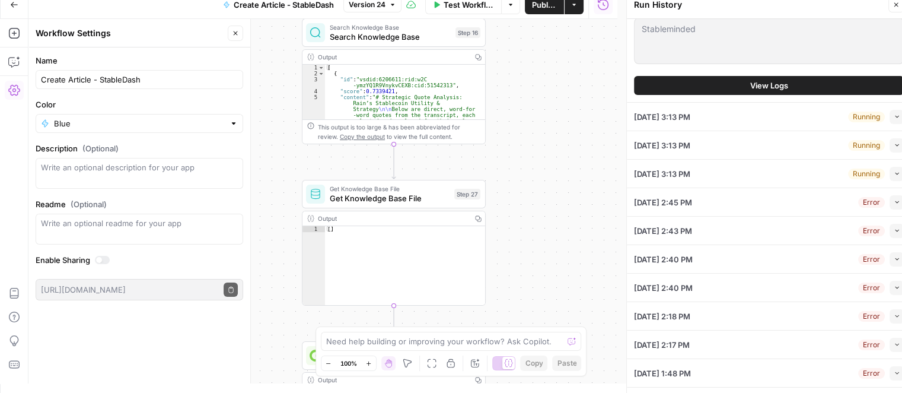
scroll to position [652, 0]
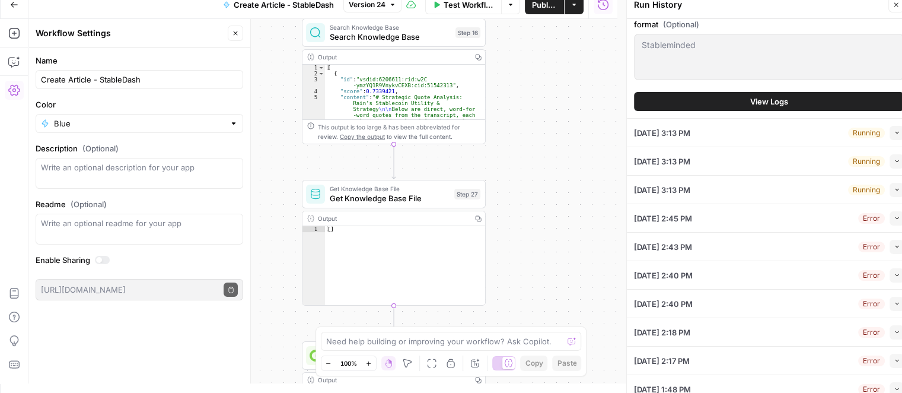
click at [785, 106] on button "View Logs" at bounding box center [769, 101] width 270 height 19
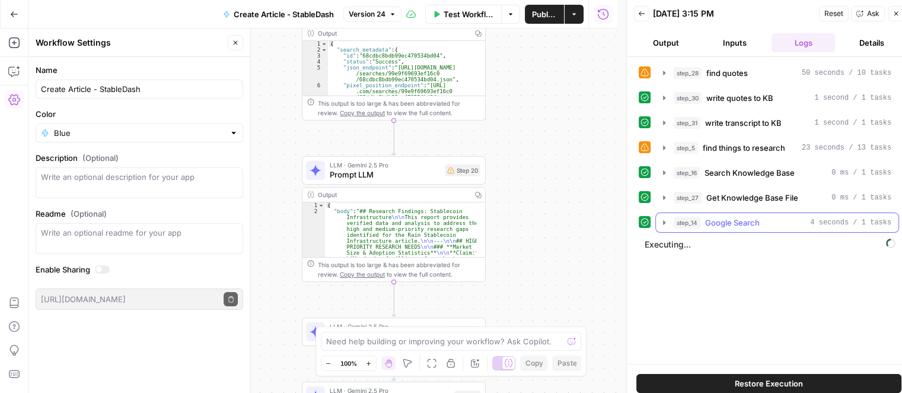
click at [662, 220] on icon "button" at bounding box center [663, 222] width 9 height 9
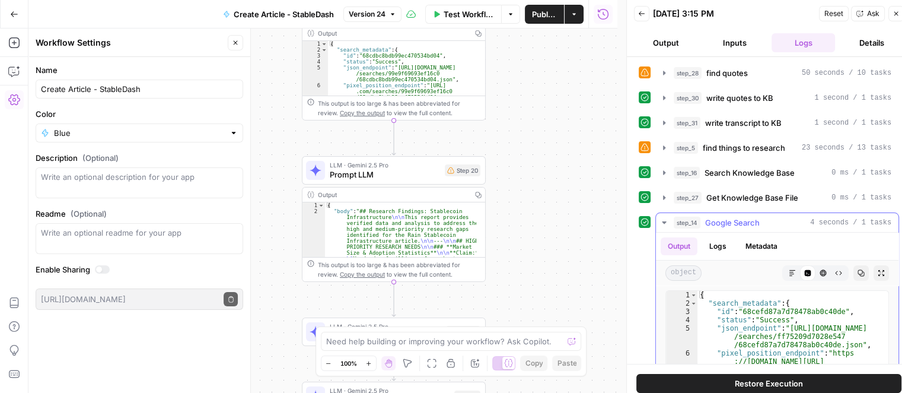
click at [662, 221] on icon "button" at bounding box center [664, 222] width 4 height 2
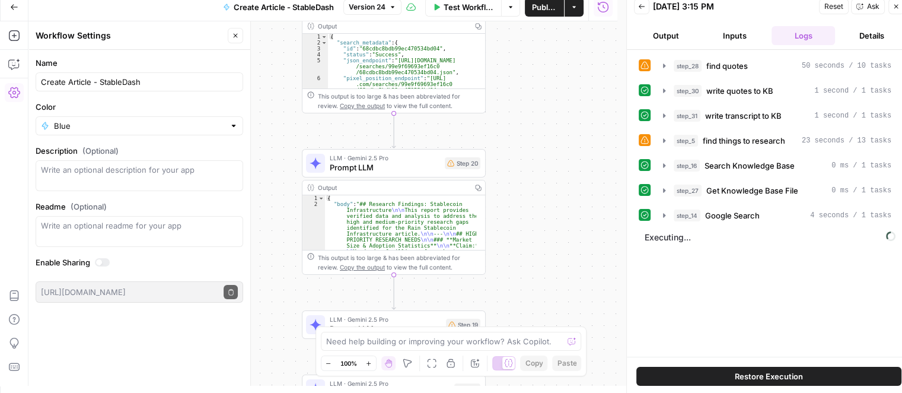
scroll to position [9, 0]
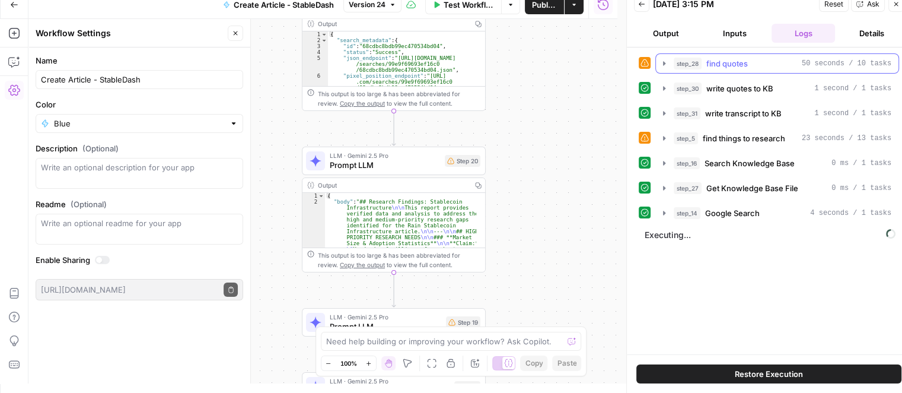
click at [664, 62] on icon "button" at bounding box center [664, 63] width 2 height 4
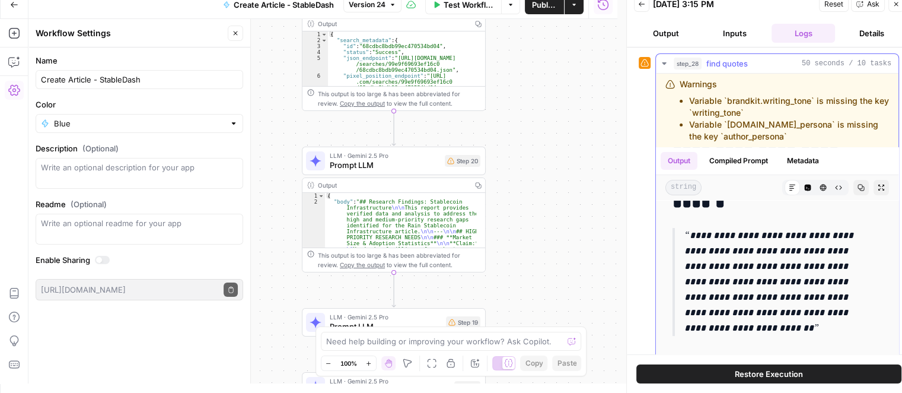
scroll to position [356, 0]
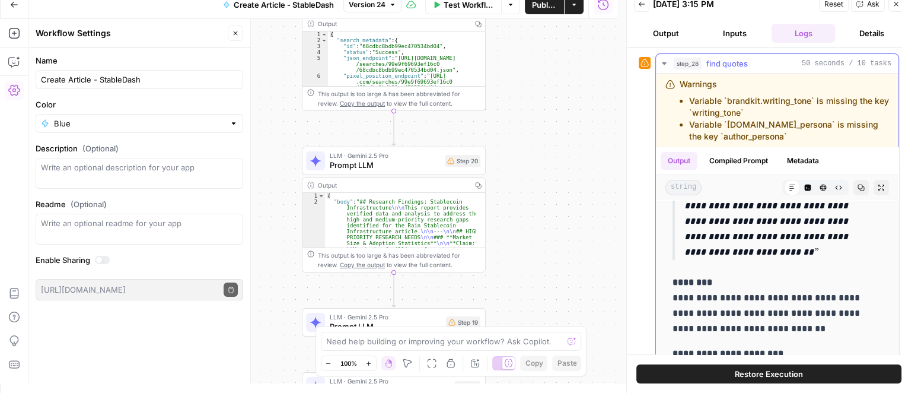
click at [663, 60] on icon "button" at bounding box center [663, 63] width 9 height 9
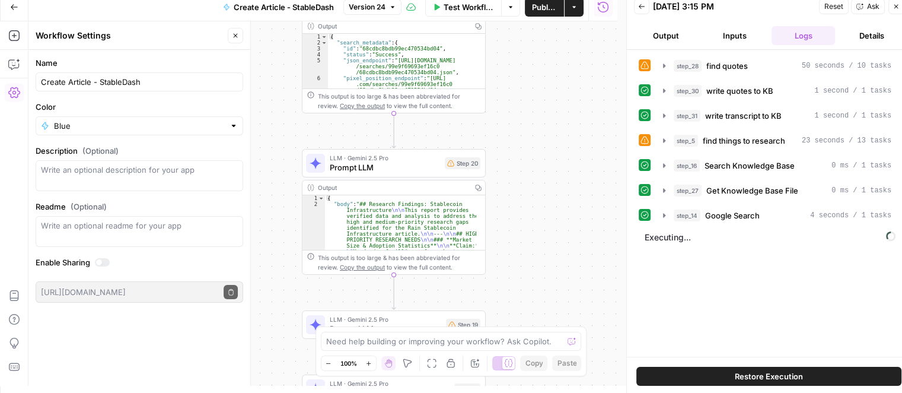
scroll to position [0, 0]
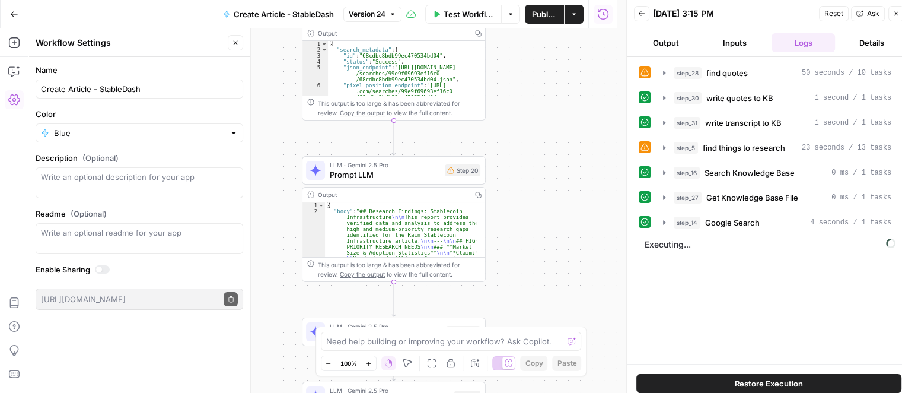
click at [638, 12] on icon "button" at bounding box center [641, 13] width 7 height 7
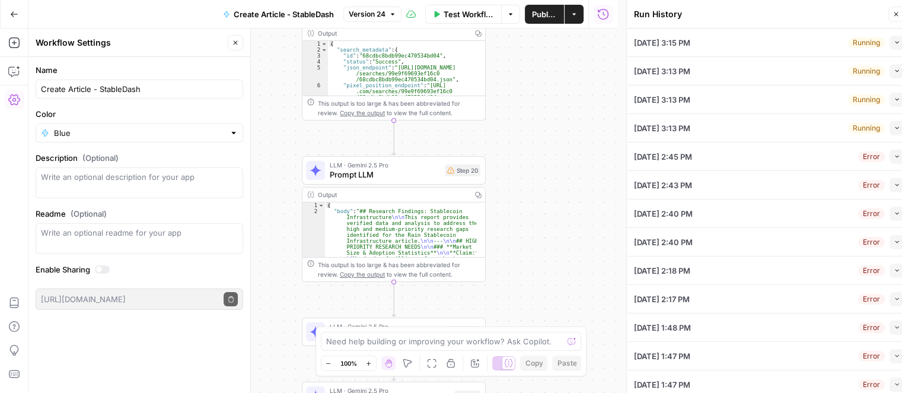
click at [894, 131] on button "Collapse" at bounding box center [896, 128] width 14 height 14
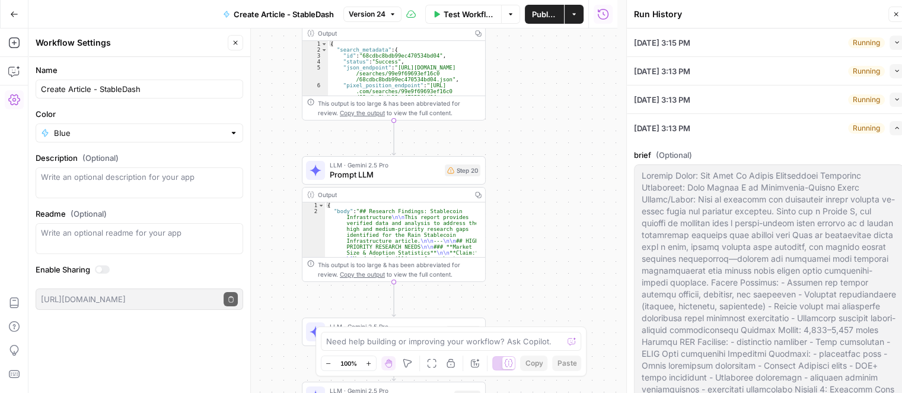
click at [725, 124] on div "[DATE] 3:13 PM Running Expand" at bounding box center [769, 128] width 270 height 28
click at [894, 125] on span "button" at bounding box center [897, 128] width 7 height 7
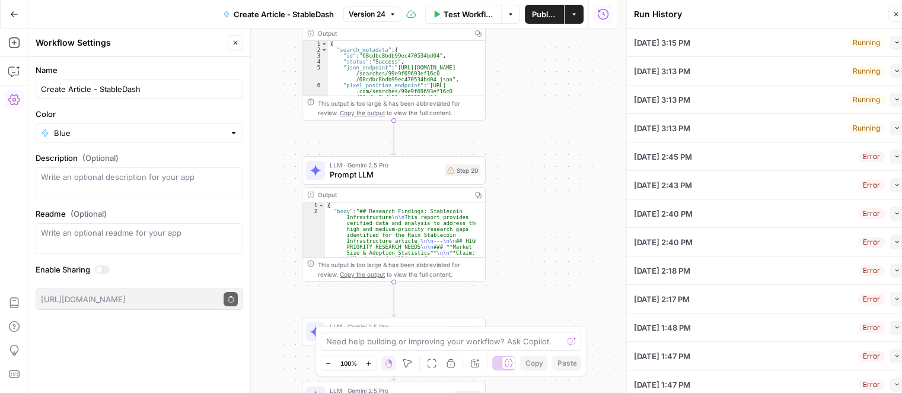
click at [728, 131] on div "[DATE] 3:13 PM Running Collapse" at bounding box center [769, 128] width 270 height 28
click at [894, 128] on icon "button" at bounding box center [897, 128] width 7 height 7
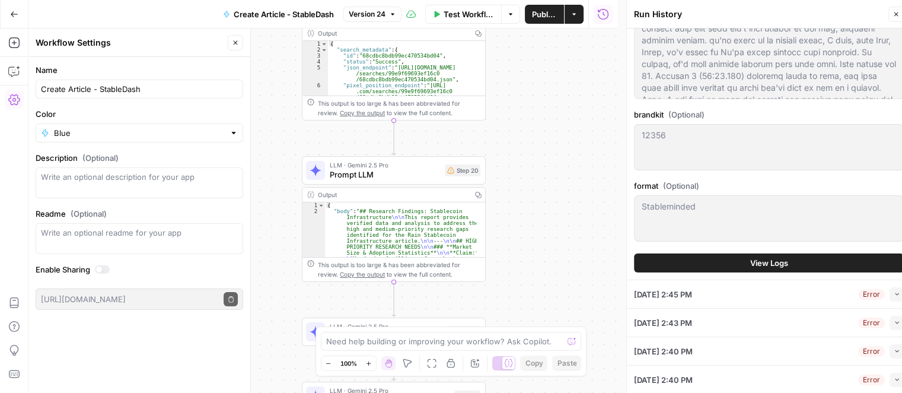
scroll to position [712, 0]
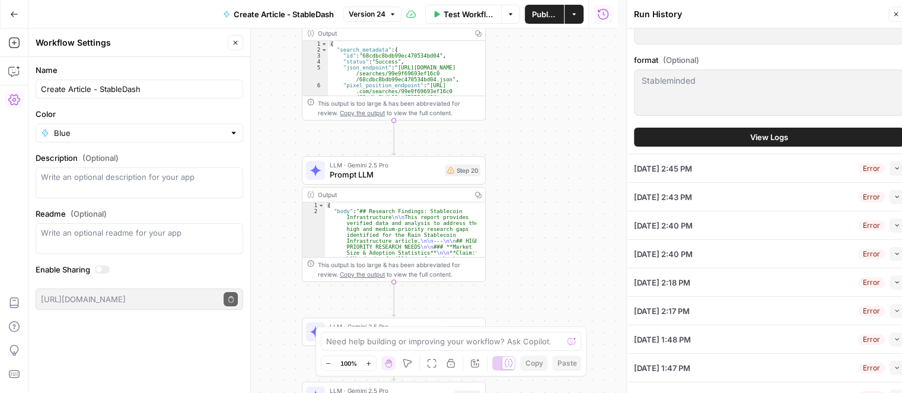
click at [789, 136] on button "View Logs" at bounding box center [769, 136] width 270 height 19
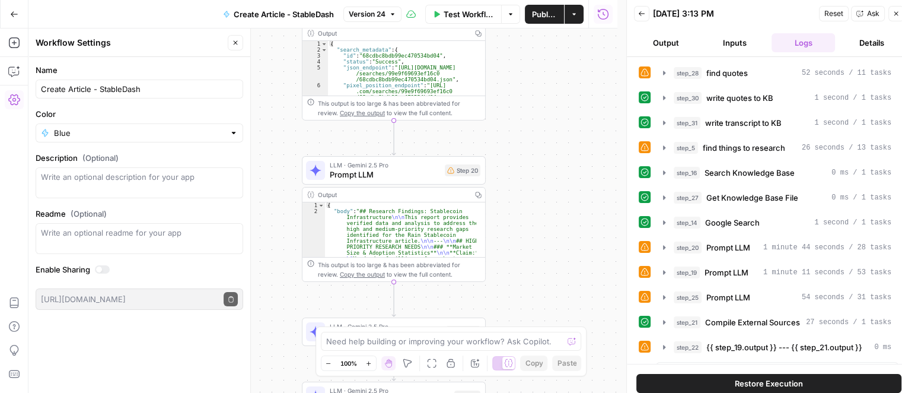
click at [648, 15] on button "Back" at bounding box center [641, 13] width 15 height 15
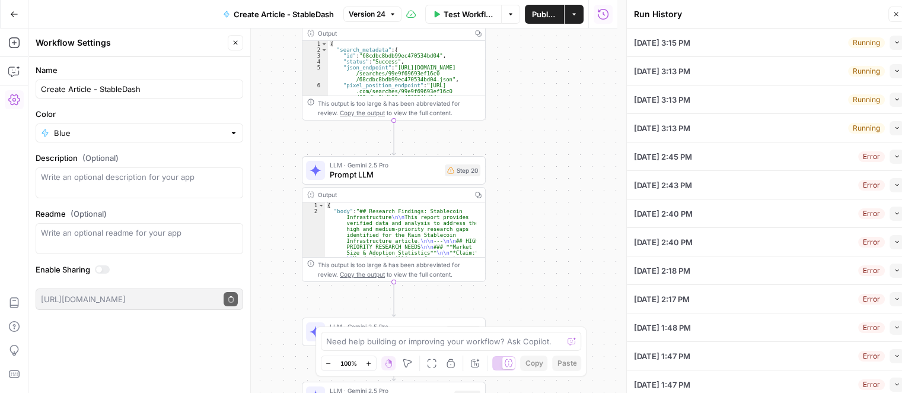
click at [894, 130] on span "button" at bounding box center [897, 128] width 7 height 7
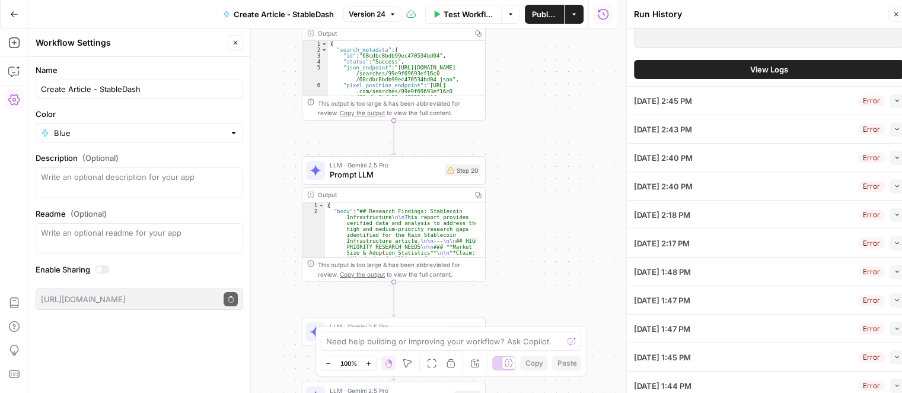
scroll to position [620, 0]
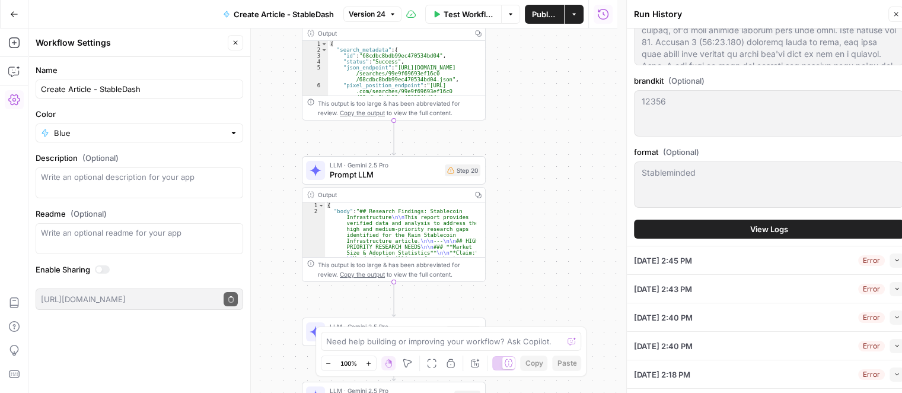
click at [804, 225] on button "View Logs" at bounding box center [769, 228] width 270 height 19
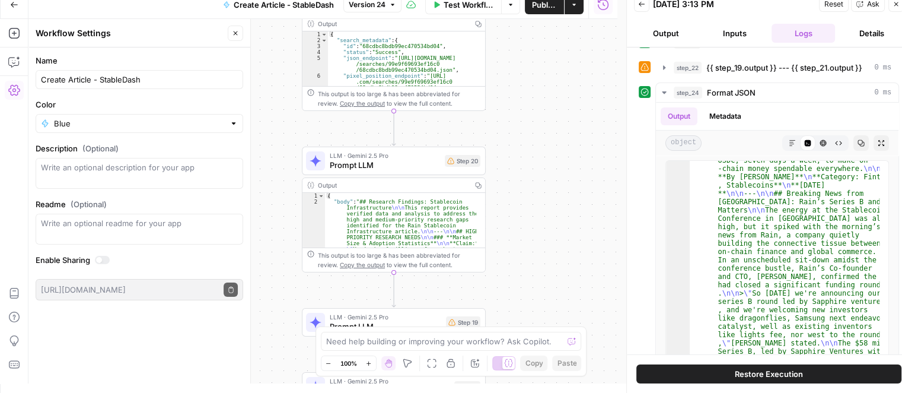
scroll to position [317, 0]
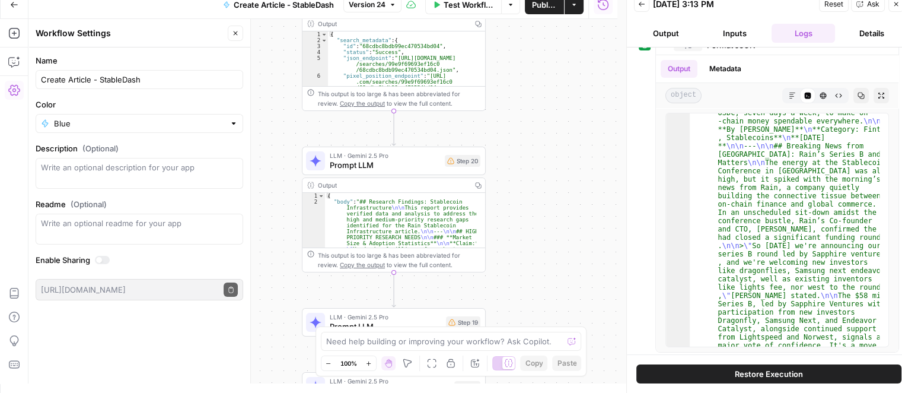
click at [875, 37] on button "Details" at bounding box center [872, 33] width 64 height 19
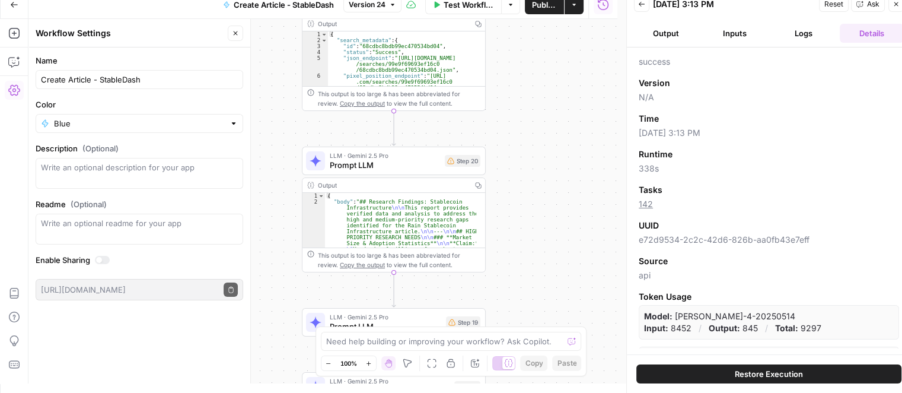
scroll to position [0, 0]
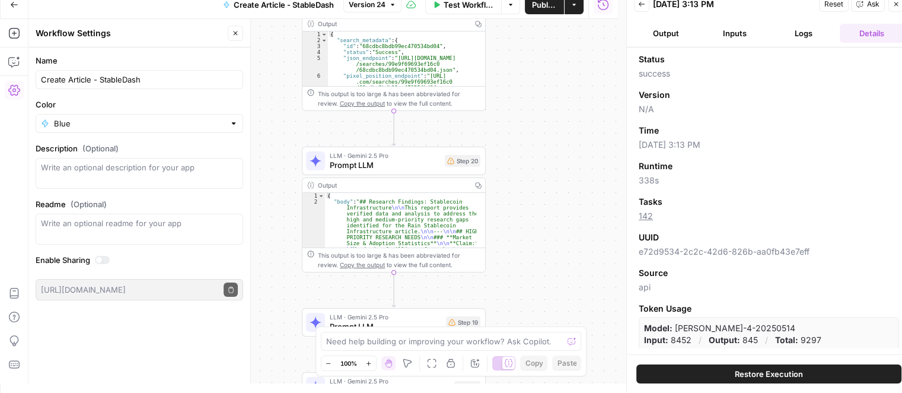
click at [894, 9] on button "Close" at bounding box center [895, 3] width 15 height 15
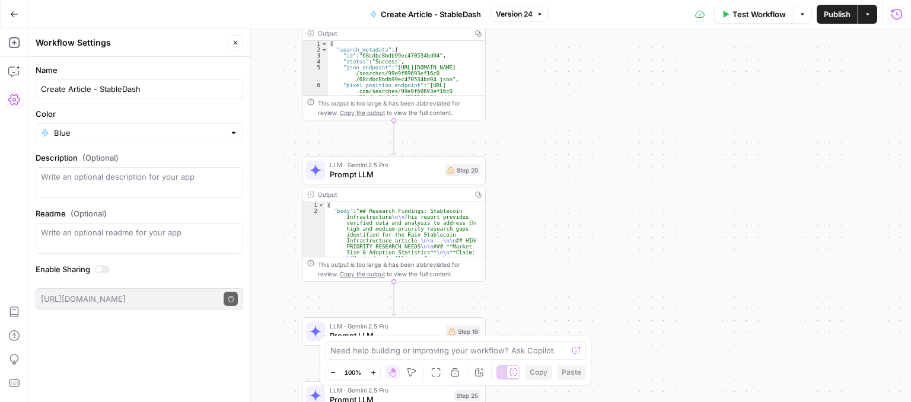
click at [897, 17] on icon "button" at bounding box center [897, 14] width 12 height 12
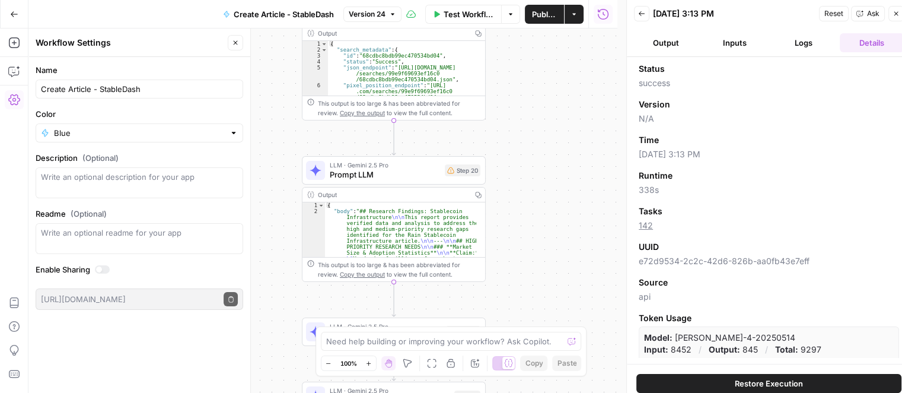
click at [673, 42] on button "Output" at bounding box center [666, 42] width 64 height 19
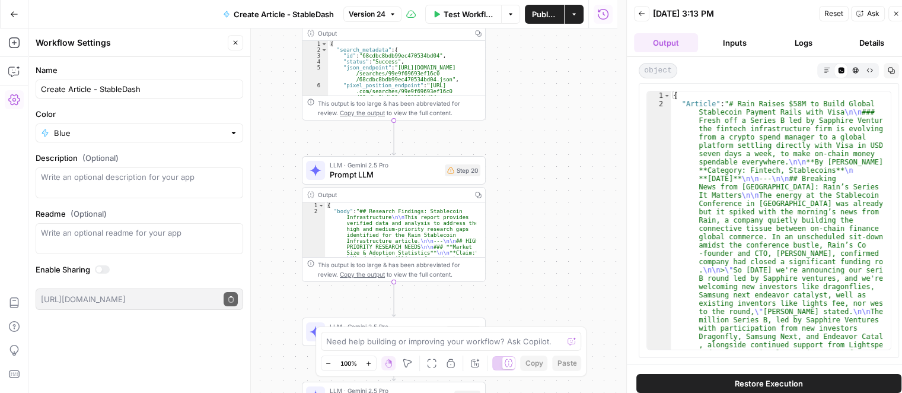
click at [650, 18] on div "Back [DATE] 3:13 PM Reset Ask Close" at bounding box center [769, 14] width 270 height 18
click at [643, 17] on icon "button" at bounding box center [641, 13] width 7 height 7
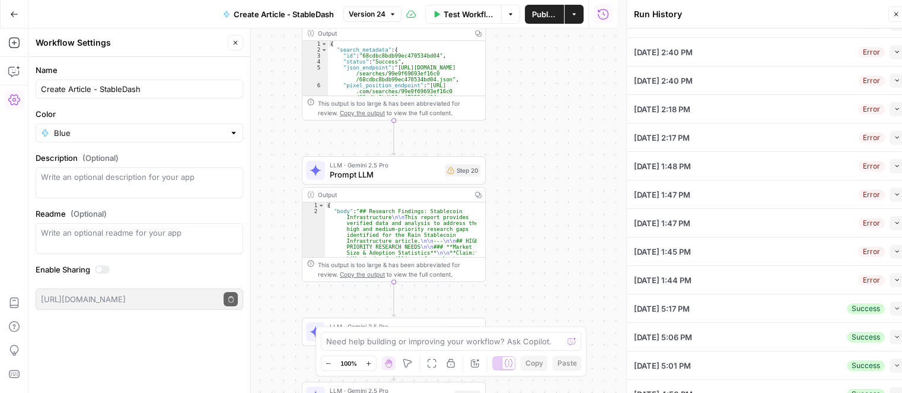
scroll to position [193, 0]
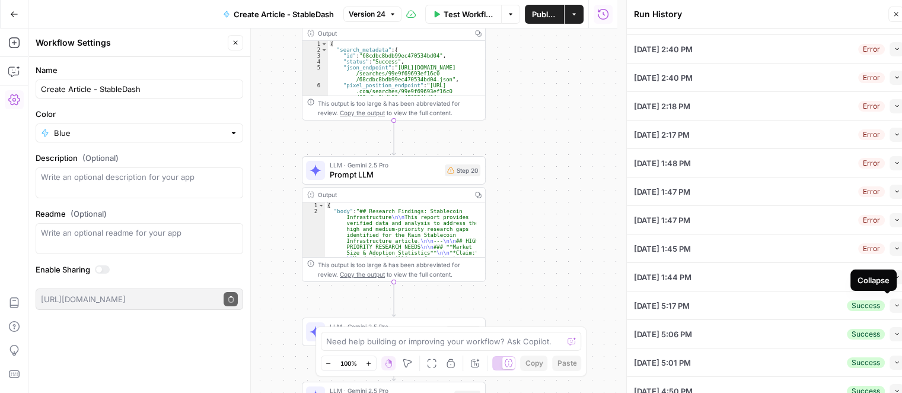
click at [889, 308] on button "Collapse" at bounding box center [896, 305] width 14 height 14
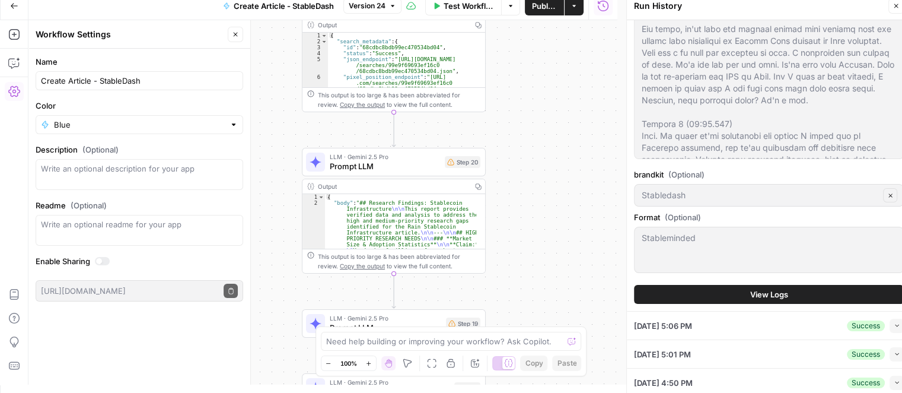
scroll to position [9, 0]
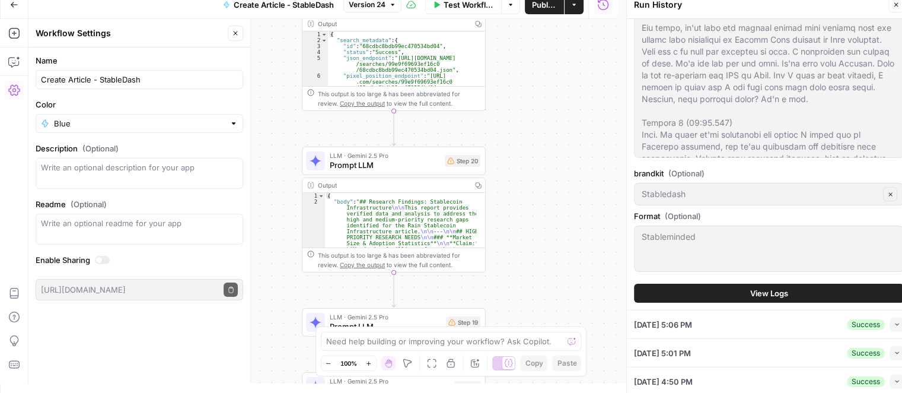
click at [781, 288] on span "View Logs" at bounding box center [769, 293] width 38 height 12
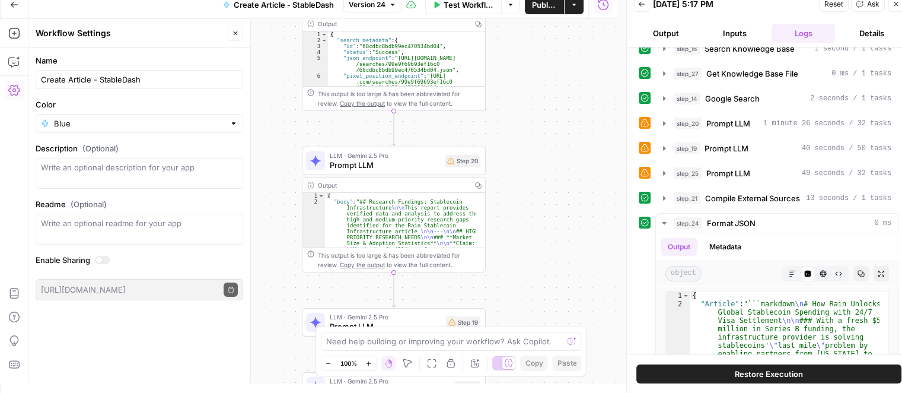
scroll to position [55, 0]
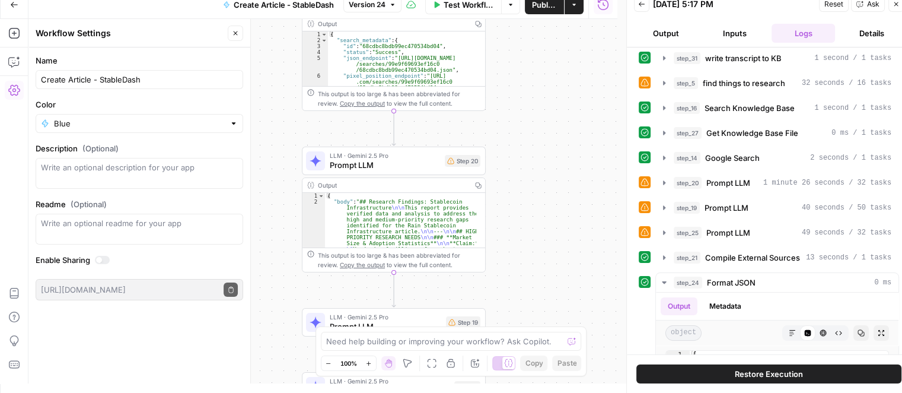
click at [866, 33] on button "Details" at bounding box center [872, 33] width 64 height 19
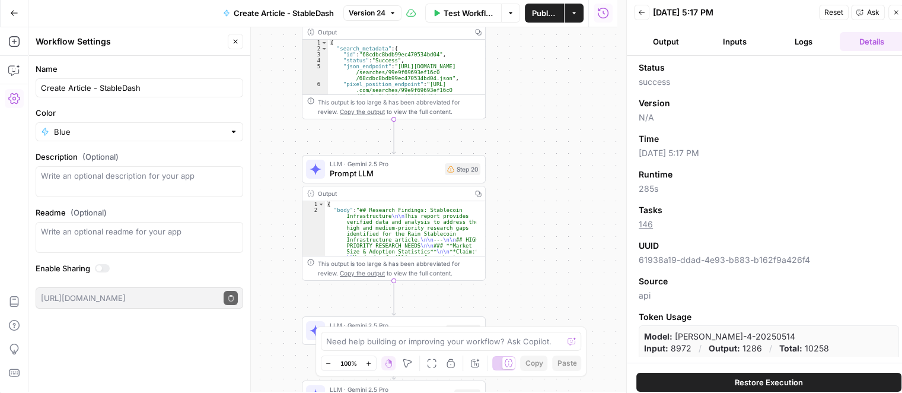
scroll to position [0, 0]
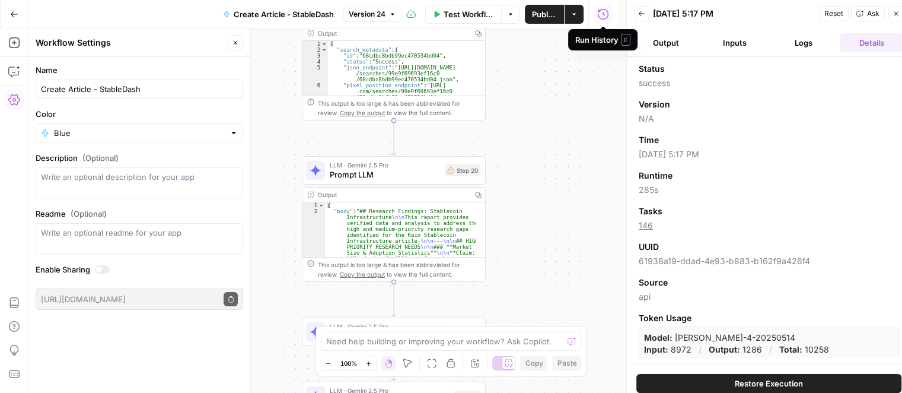
click at [645, 14] on button "Back" at bounding box center [641, 13] width 15 height 15
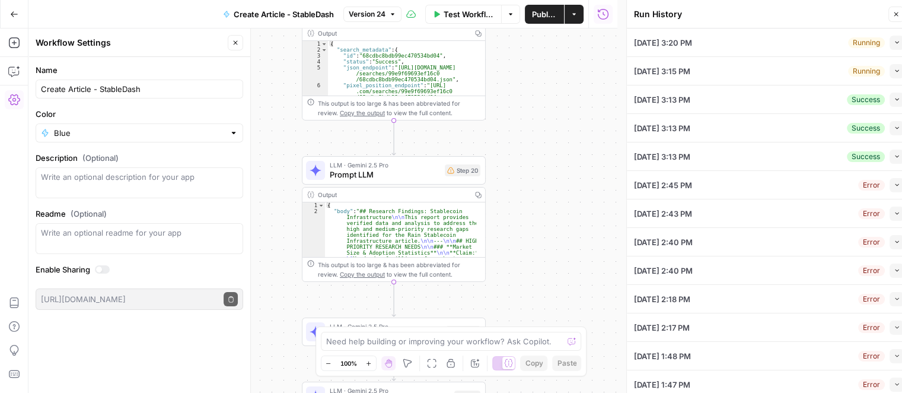
click at [894, 43] on icon "button" at bounding box center [897, 42] width 7 height 7
type textarea "Loremip Dolor: Sit Amet Co Adipis Elitseddoei Temporinc Utlaboreet: Dolo Magnaa…"
type textarea "Speaker 1 (00:00.088) TGCO I'm I'm you I'm All right, we're here for another st…"
type textarea "12356"
type textarea "Stableminded"
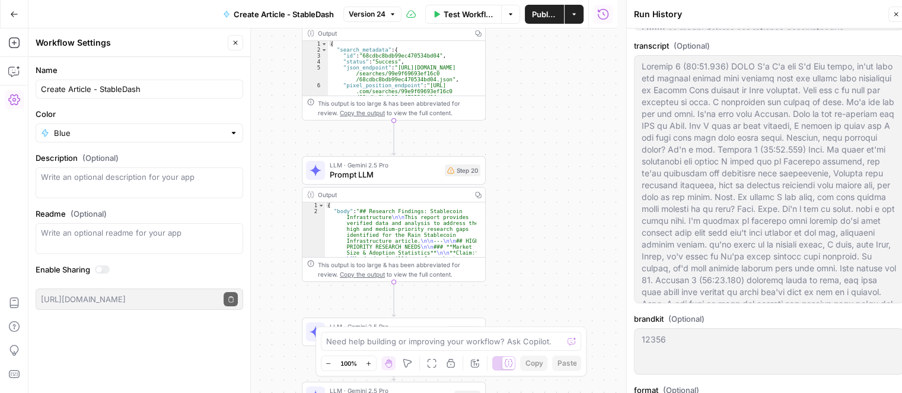
scroll to position [593, 0]
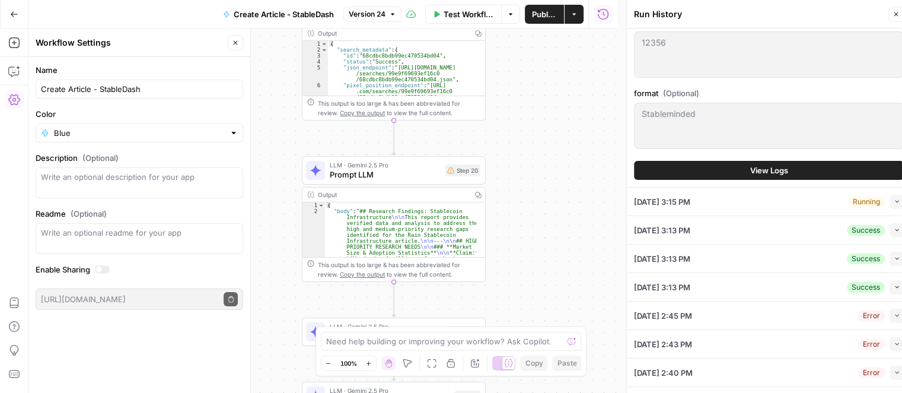
click at [802, 169] on button "View Logs" at bounding box center [769, 170] width 270 height 19
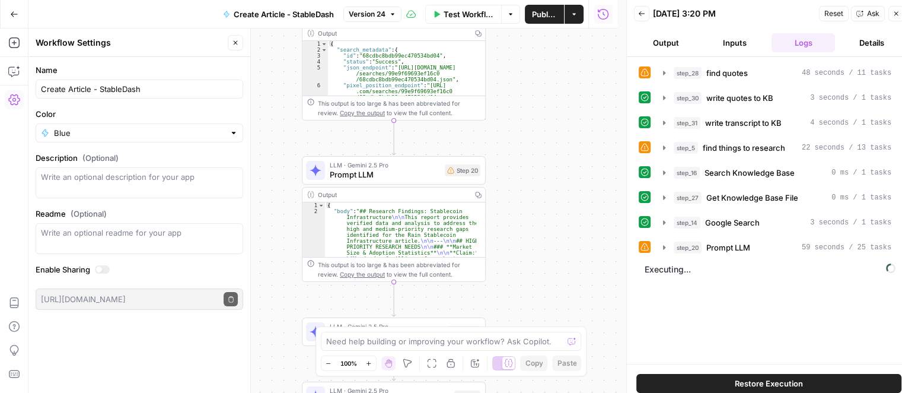
click at [640, 15] on icon "button" at bounding box center [641, 13] width 7 height 7
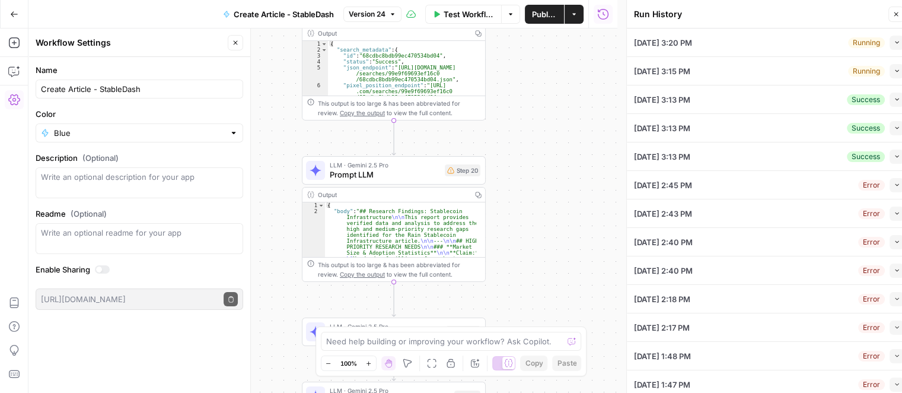
click at [894, 102] on span "button" at bounding box center [897, 99] width 7 height 7
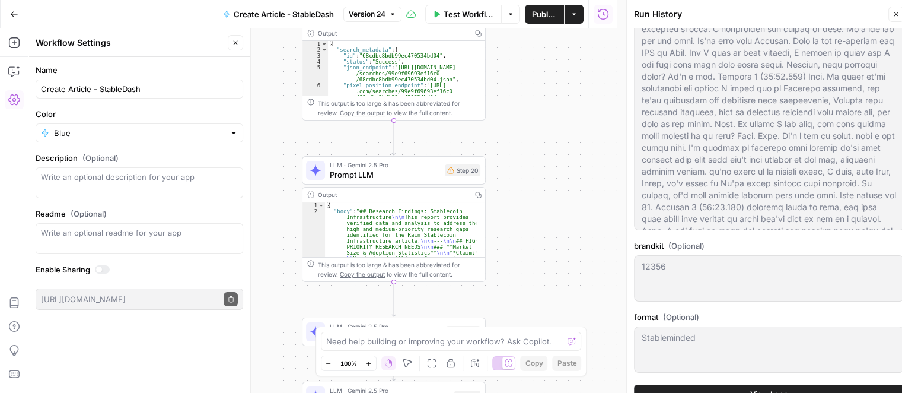
scroll to position [474, 0]
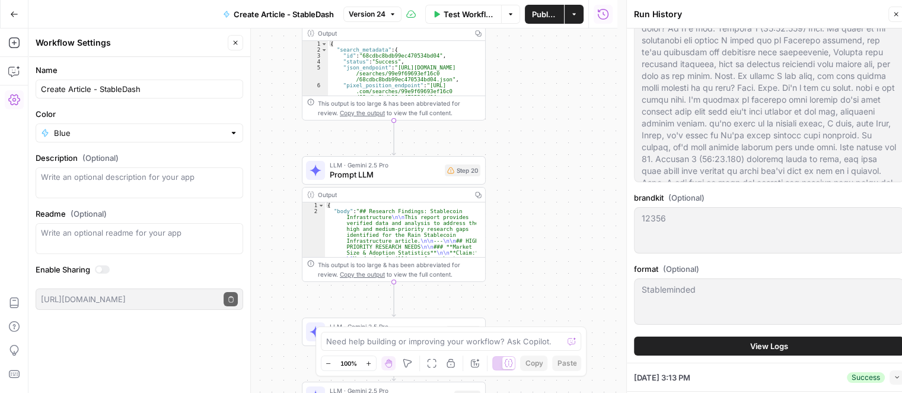
click at [743, 347] on button "View Logs" at bounding box center [769, 345] width 270 height 19
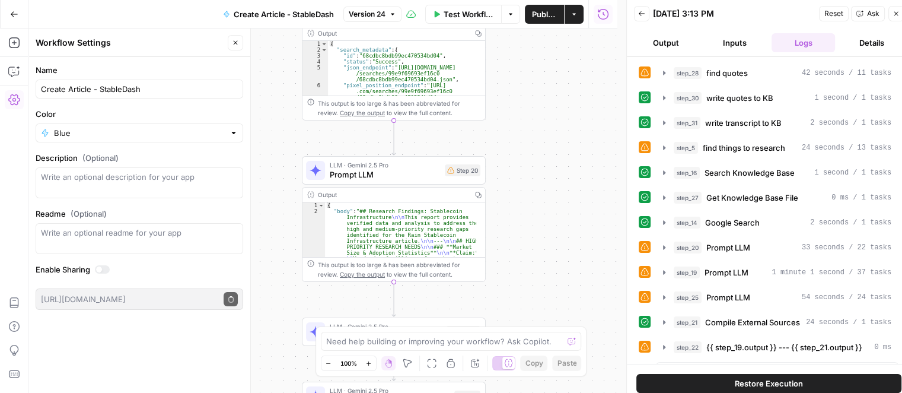
click at [865, 46] on button "Details" at bounding box center [872, 42] width 64 height 19
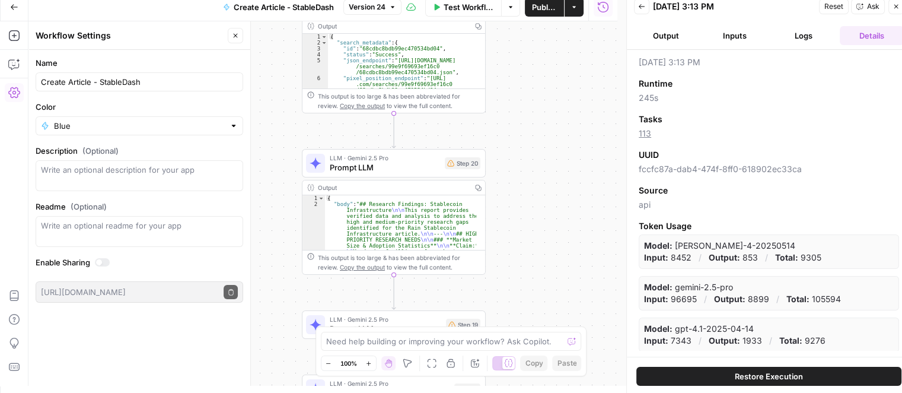
scroll to position [9, 0]
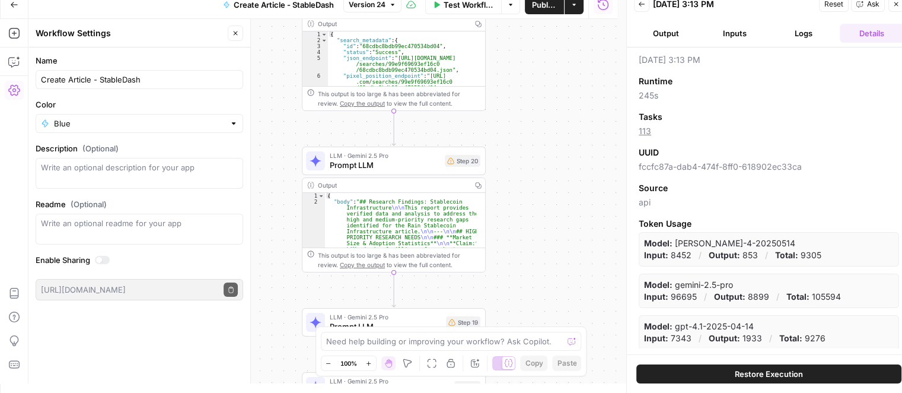
drag, startPoint x: 818, startPoint y: 167, endPoint x: 636, endPoint y: 167, distance: 182.0
click at [636, 167] on div "Status success Version N/A Time [DATE] 3:13 PM Runtime 245s Tasks 113 UUID fccf…" at bounding box center [769, 200] width 284 height 307
copy span "fccfc87a-dab4-474f-8ff0-618902ec33ca"
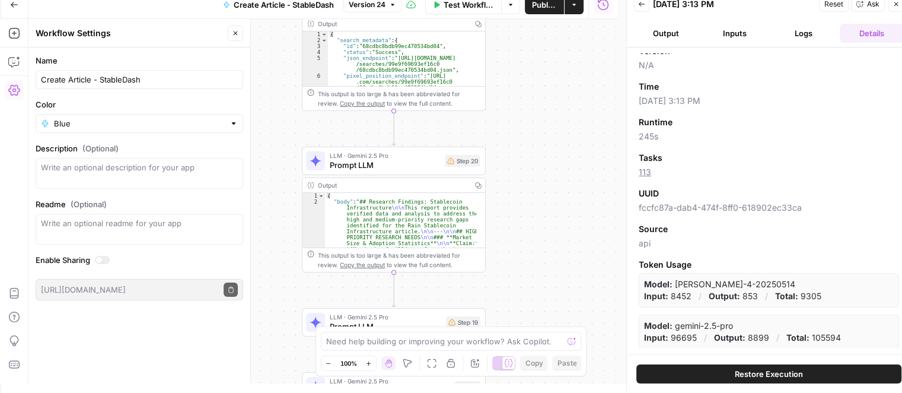
scroll to position [25, 0]
